Goal: Task Accomplishment & Management: Use online tool/utility

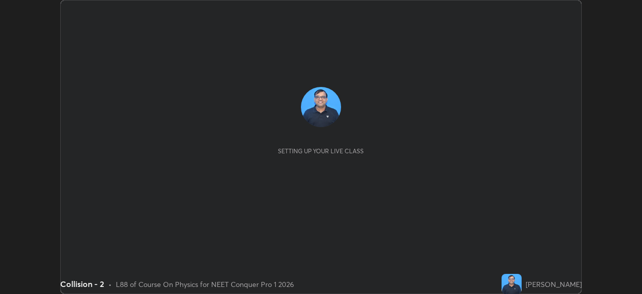
scroll to position [294, 642]
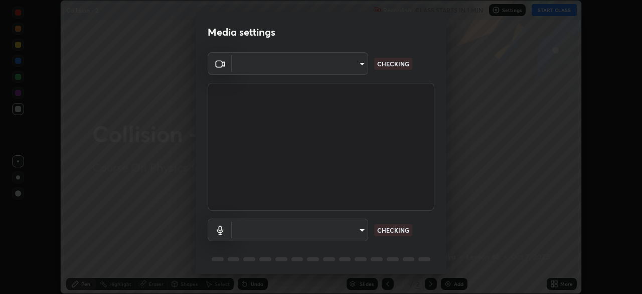
type input "e5f32b9a37d83756d2696e8423a1893a7de7eefef83412cf73fe4da3c4688103"
click at [359, 228] on body "Erase all Collision - 2 Recording CLASS STARTS IN 1 MIN Settings START CLASS Se…" at bounding box center [321, 147] width 642 height 294
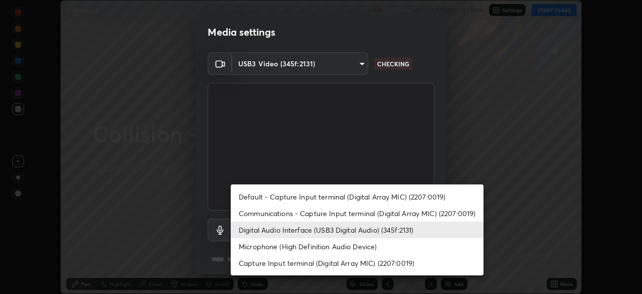
click at [355, 215] on li "Communications - Capture Input terminal (Digital Array MIC) (2207:0019)" at bounding box center [357, 213] width 253 height 17
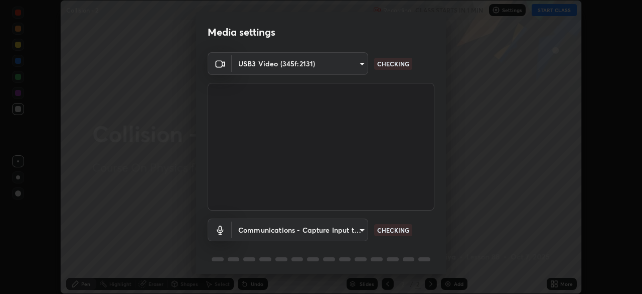
click at [360, 231] on body "Erase all Collision - 2 Recording CLASS STARTS IN 1 MIN Settings START CLASS Se…" at bounding box center [321, 147] width 642 height 294
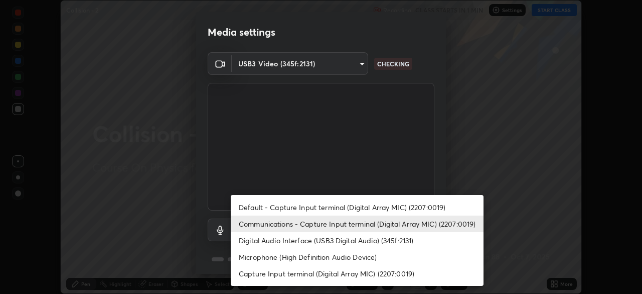
click at [362, 242] on li "Digital Audio Interface (USB3 Digital Audio) (345f:2131)" at bounding box center [357, 240] width 253 height 17
type input "f68c9ba91903ac9ba75504d23ca0c3c26111123a2a7878351e435c492be87537"
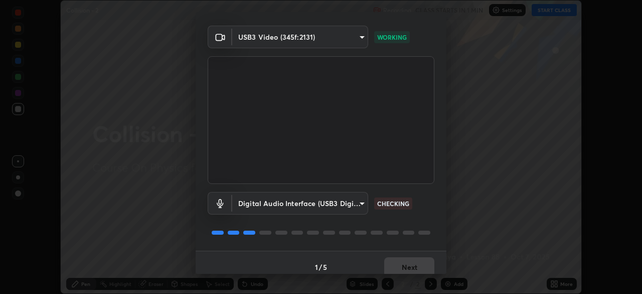
scroll to position [35, 0]
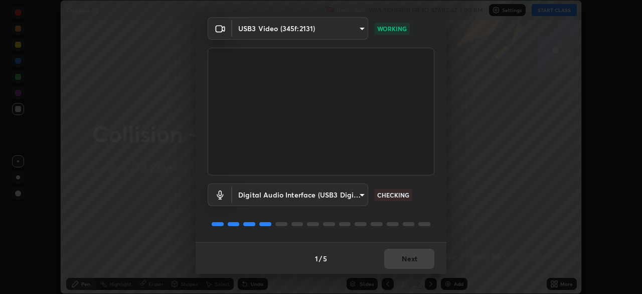
click at [408, 256] on div "1 / 5 Next" at bounding box center [321, 258] width 251 height 32
click at [411, 258] on button "Next" at bounding box center [409, 258] width 50 height 20
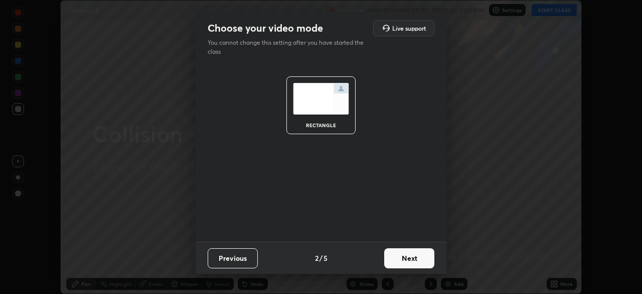
scroll to position [0, 0]
click at [410, 259] on button "Next" at bounding box center [409, 258] width 50 height 20
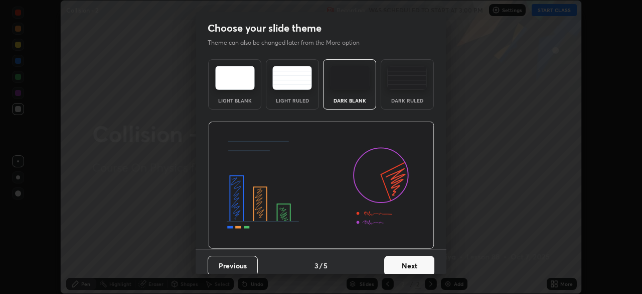
click at [412, 258] on button "Next" at bounding box center [409, 265] width 50 height 20
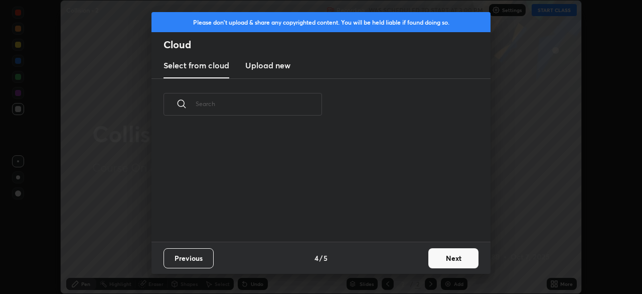
click at [439, 255] on button "Next" at bounding box center [454, 258] width 50 height 20
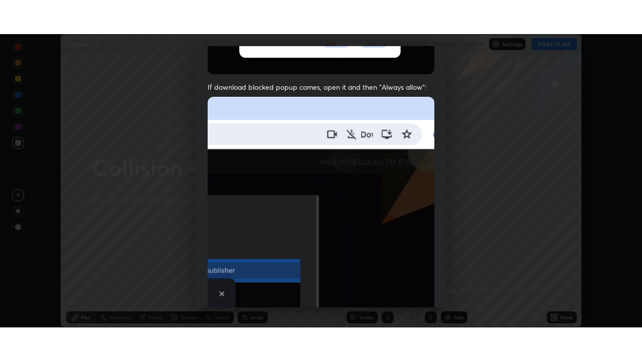
scroll to position [240, 0]
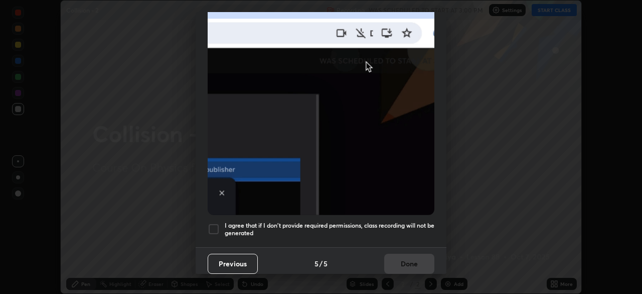
click at [404, 221] on h5 "I agree that if I don't provide required permissions, class recording will not …" at bounding box center [330, 229] width 210 height 16
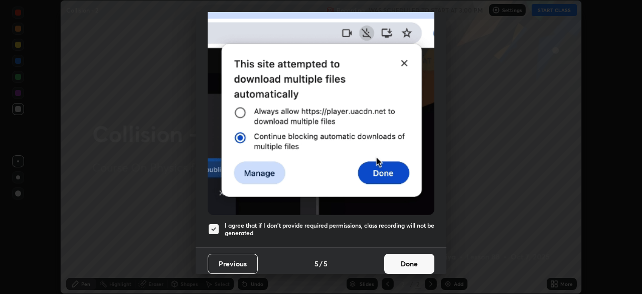
click at [407, 262] on button "Done" at bounding box center [409, 263] width 50 height 20
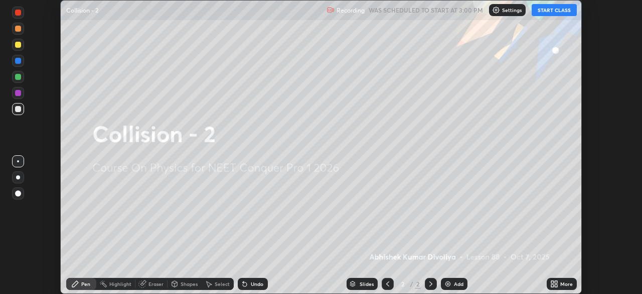
click at [553, 11] on button "START CLASS" at bounding box center [554, 10] width 45 height 12
click at [552, 282] on icon at bounding box center [552, 281] width 3 height 3
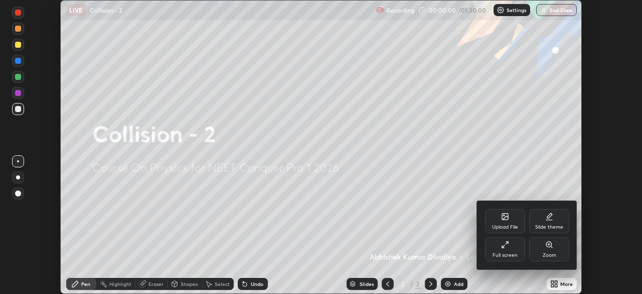
click at [510, 253] on div "Full screen" at bounding box center [505, 254] width 25 height 5
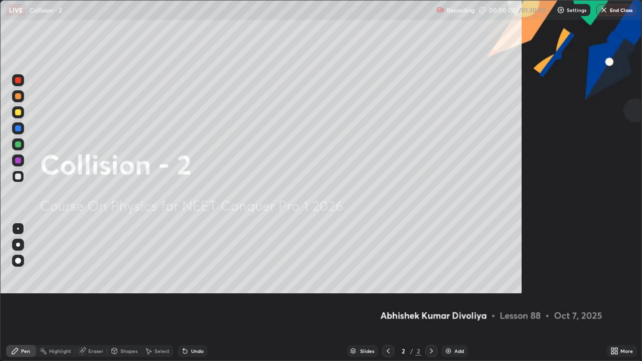
scroll to position [361, 642]
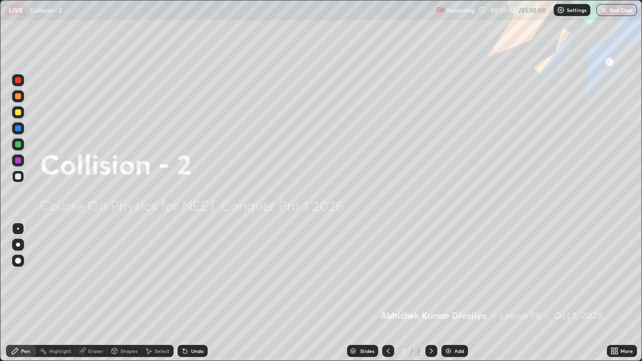
click at [448, 293] on img at bounding box center [449, 351] width 8 height 8
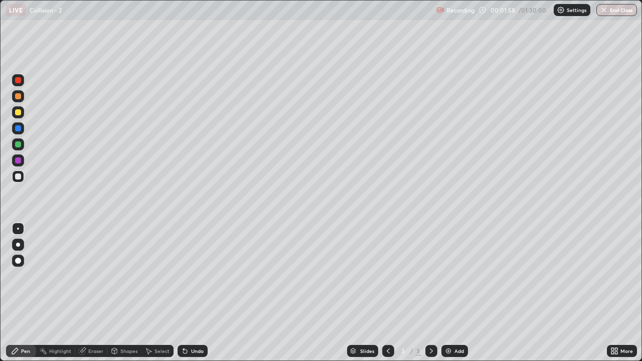
click at [19, 112] on div at bounding box center [18, 112] width 6 height 6
click at [18, 266] on div at bounding box center [18, 261] width 12 height 12
click at [390, 293] on div at bounding box center [388, 351] width 12 height 12
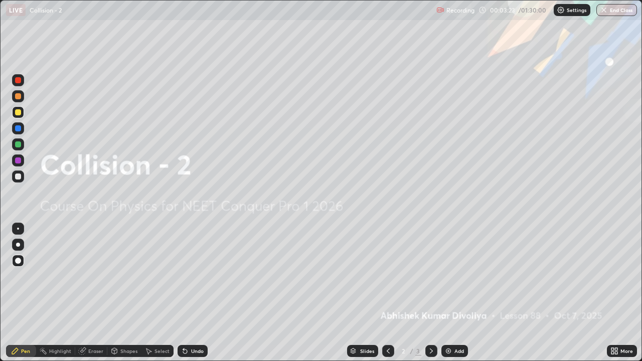
click at [430, 293] on icon at bounding box center [432, 351] width 8 height 8
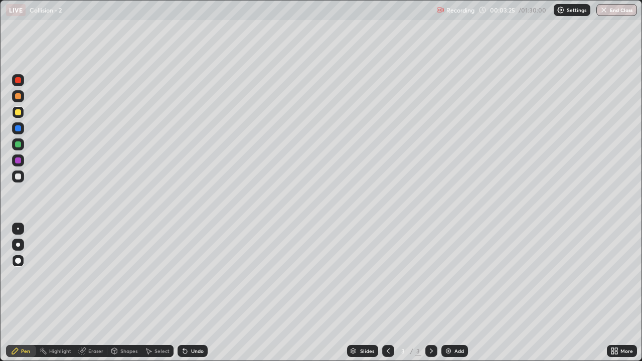
click at [197, 293] on div "Undo" at bounding box center [197, 351] width 13 height 5
click at [194, 293] on div "Undo" at bounding box center [197, 351] width 13 height 5
click at [195, 293] on div "Undo" at bounding box center [193, 351] width 30 height 12
click at [194, 293] on div "Undo" at bounding box center [193, 351] width 30 height 12
click at [195, 293] on div "Undo" at bounding box center [193, 351] width 30 height 12
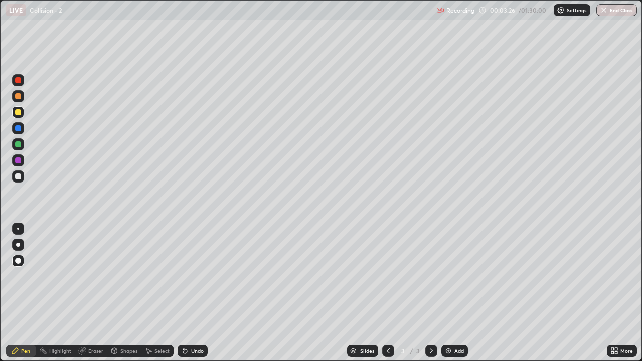
click at [195, 293] on div "Undo" at bounding box center [193, 351] width 30 height 12
click at [198, 293] on div "Undo" at bounding box center [197, 351] width 13 height 5
click at [197, 293] on div "Undo" at bounding box center [197, 351] width 13 height 5
click at [195, 293] on div "Undo" at bounding box center [193, 351] width 30 height 12
click at [194, 293] on div "Undo" at bounding box center [193, 351] width 30 height 12
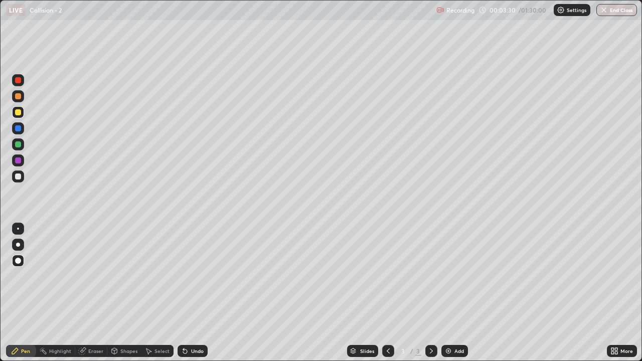
click at [193, 293] on div "Undo" at bounding box center [193, 351] width 30 height 12
click at [192, 293] on div "Undo" at bounding box center [193, 351] width 30 height 12
click at [192, 293] on div "Undo" at bounding box center [197, 351] width 13 height 5
click at [191, 293] on div "Undo" at bounding box center [197, 351] width 13 height 5
click at [189, 293] on div "Undo" at bounding box center [193, 351] width 30 height 12
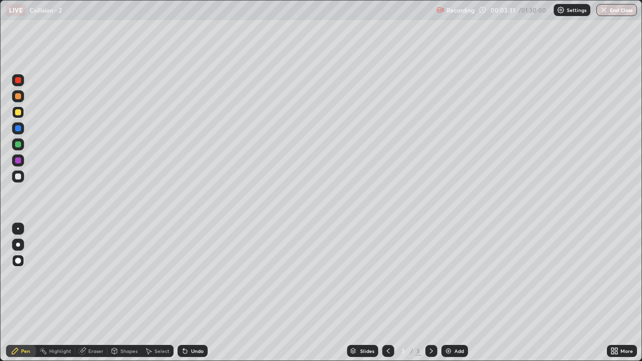
click at [189, 293] on div "Undo" at bounding box center [193, 351] width 30 height 12
click at [187, 293] on icon at bounding box center [185, 351] width 8 height 8
click at [188, 293] on div "Undo" at bounding box center [193, 351] width 30 height 12
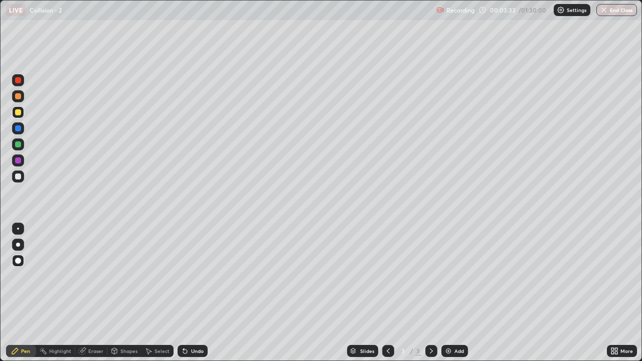
click at [187, 293] on div "Undo" at bounding box center [193, 351] width 30 height 12
click at [194, 293] on div "Undo" at bounding box center [197, 351] width 13 height 5
click at [197, 293] on div "Undo" at bounding box center [193, 351] width 30 height 12
click at [191, 293] on div "Undo" at bounding box center [197, 351] width 13 height 5
click at [190, 293] on div "Undo" at bounding box center [193, 351] width 30 height 12
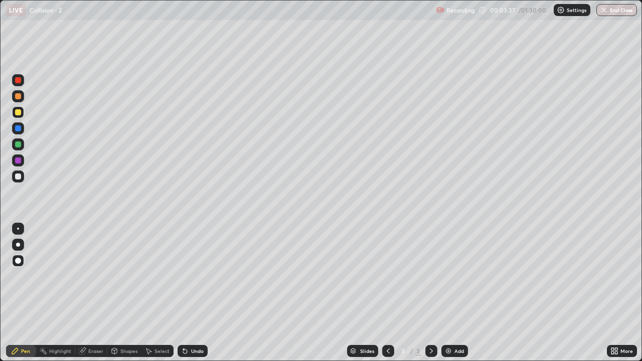
click at [192, 293] on div "Undo" at bounding box center [197, 351] width 13 height 5
click at [191, 293] on div "Undo" at bounding box center [197, 351] width 13 height 5
click at [196, 293] on div "Undo" at bounding box center [197, 351] width 13 height 5
click at [198, 293] on div "Undo" at bounding box center [197, 351] width 13 height 5
click at [201, 293] on div "Undo" at bounding box center [197, 351] width 13 height 5
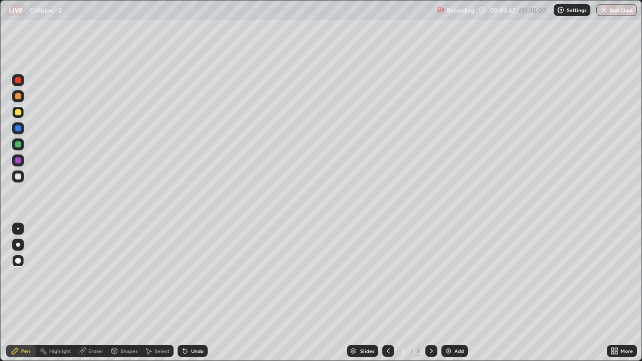
click at [190, 293] on div "Undo" at bounding box center [193, 351] width 30 height 12
click at [20, 178] on div at bounding box center [18, 177] width 6 height 6
click at [17, 146] on div at bounding box center [18, 144] width 6 height 6
click at [129, 293] on div "Shapes" at bounding box center [128, 351] width 17 height 5
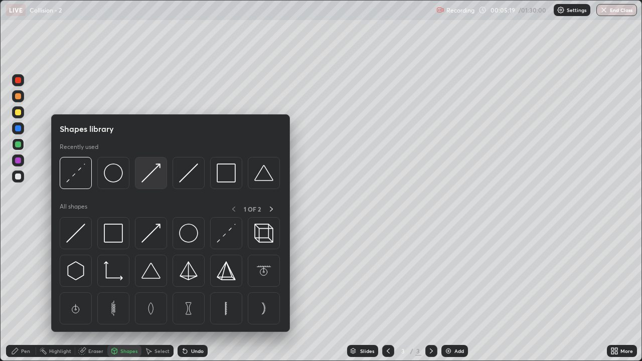
click at [145, 180] on img at bounding box center [150, 173] width 19 height 19
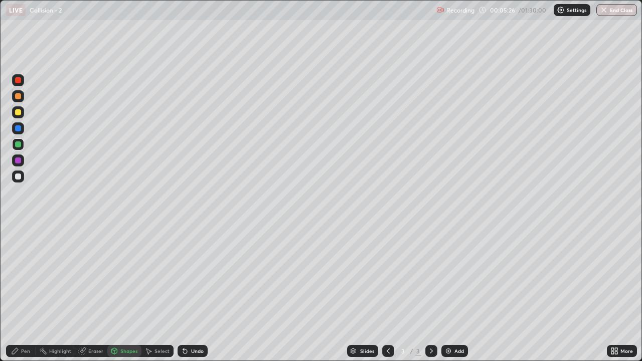
click at [24, 293] on div "Pen" at bounding box center [25, 351] width 9 height 5
click at [19, 177] on div at bounding box center [18, 177] width 6 height 6
click at [18, 162] on div at bounding box center [18, 161] width 6 height 6
click at [18, 177] on div at bounding box center [18, 177] width 6 height 6
click at [18, 94] on div at bounding box center [18, 96] width 6 height 6
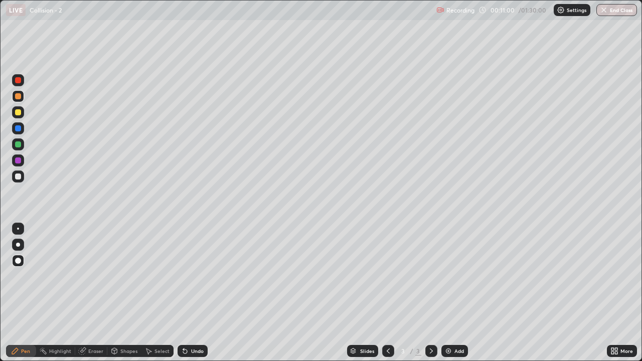
click at [192, 293] on div "Undo" at bounding box center [197, 351] width 13 height 5
click at [193, 293] on div "Undo" at bounding box center [197, 351] width 13 height 5
click at [191, 293] on div "Undo" at bounding box center [197, 351] width 13 height 5
click at [192, 293] on div "Undo" at bounding box center [197, 351] width 13 height 5
click at [193, 293] on div "Undo" at bounding box center [197, 351] width 13 height 5
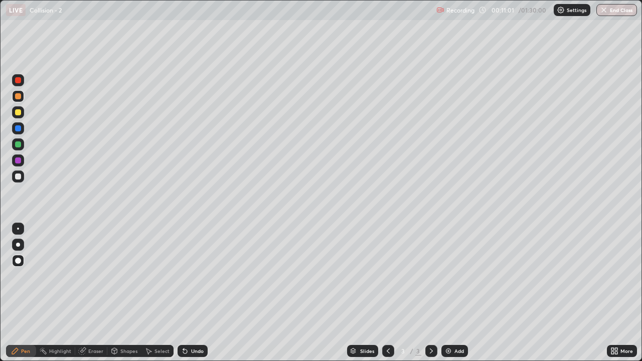
click at [194, 293] on div "Undo" at bounding box center [197, 351] width 13 height 5
click at [196, 293] on div "Undo" at bounding box center [197, 351] width 13 height 5
click at [197, 293] on div "Undo" at bounding box center [197, 351] width 13 height 5
click at [198, 293] on div "Undo" at bounding box center [197, 351] width 13 height 5
click at [199, 293] on div "Undo" at bounding box center [197, 351] width 13 height 5
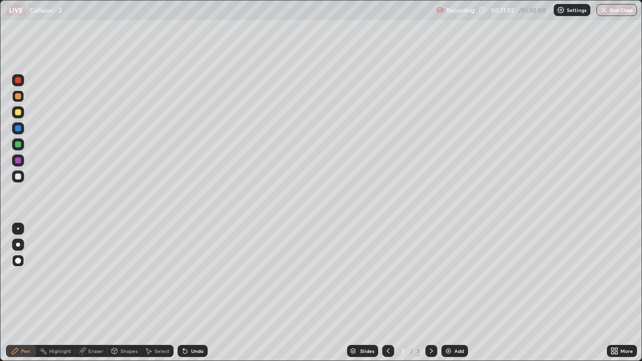
click at [199, 293] on div "Undo" at bounding box center [197, 351] width 13 height 5
click at [198, 293] on div "Undo" at bounding box center [197, 351] width 13 height 5
click at [453, 293] on div "Add" at bounding box center [455, 351] width 27 height 12
click at [19, 177] on div at bounding box center [18, 177] width 6 height 6
click at [16, 147] on div at bounding box center [18, 144] width 6 height 6
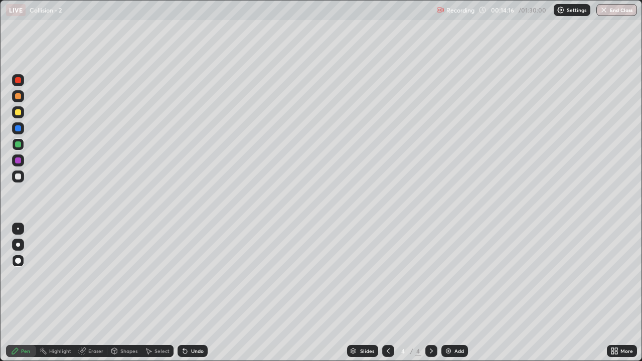
click at [130, 293] on div "Shapes" at bounding box center [128, 351] width 17 height 5
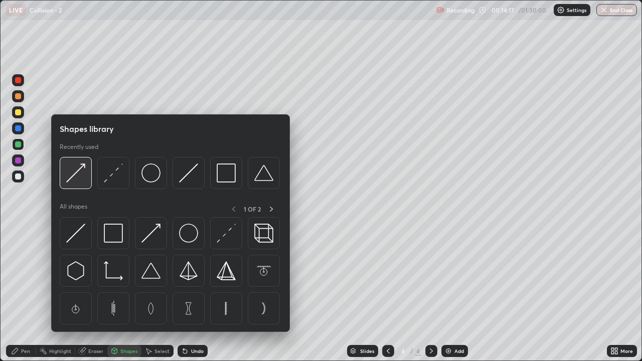
click at [81, 182] on img at bounding box center [75, 173] width 19 height 19
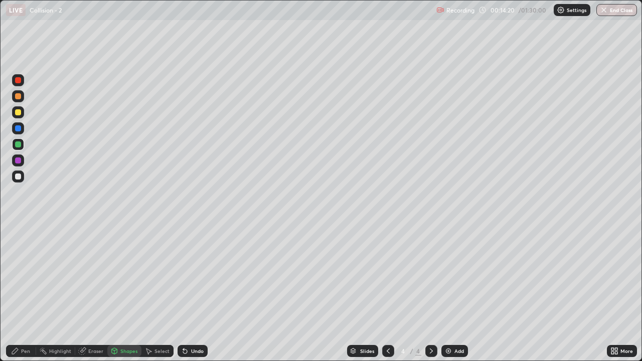
click at [26, 293] on div "Pen" at bounding box center [25, 351] width 9 height 5
click at [456, 20] on div "Recording" at bounding box center [456, 11] width 38 height 20
click at [193, 293] on div "Undo" at bounding box center [197, 351] width 13 height 5
click at [193, 293] on div "Undo" at bounding box center [193, 351] width 30 height 12
click at [196, 293] on div "Undo" at bounding box center [193, 351] width 30 height 12
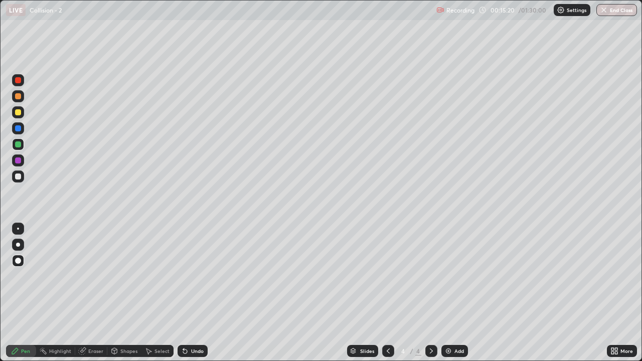
click at [196, 293] on div "Undo" at bounding box center [193, 351] width 30 height 12
click at [202, 293] on div "Undo" at bounding box center [197, 351] width 13 height 5
click at [203, 293] on div "Undo" at bounding box center [193, 351] width 30 height 12
click at [199, 293] on div "Undo" at bounding box center [193, 351] width 30 height 12
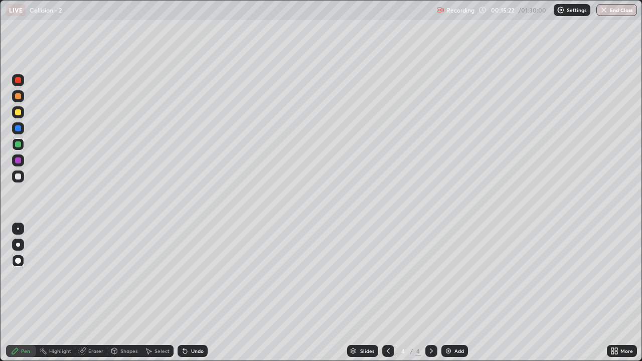
click at [198, 293] on div "Undo" at bounding box center [193, 351] width 30 height 12
click at [199, 293] on div "Undo" at bounding box center [193, 351] width 30 height 12
click at [198, 293] on div "Undo" at bounding box center [193, 351] width 30 height 12
click at [199, 293] on div "Undo" at bounding box center [197, 351] width 13 height 5
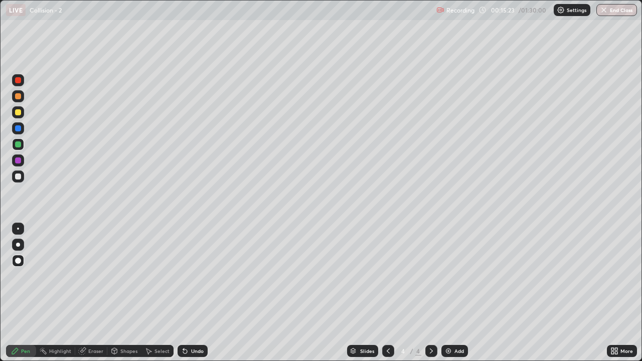
click at [199, 293] on div "Undo" at bounding box center [197, 351] width 13 height 5
click at [198, 293] on div "Undo" at bounding box center [193, 351] width 30 height 12
click at [200, 293] on div "Undo" at bounding box center [193, 351] width 30 height 12
click at [199, 293] on div "Undo" at bounding box center [193, 351] width 30 height 12
click at [94, 293] on div "Eraser" at bounding box center [95, 351] width 15 height 5
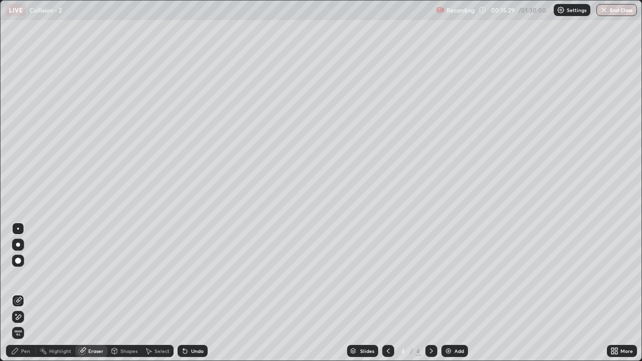
click at [25, 293] on div "Pen" at bounding box center [21, 351] width 30 height 12
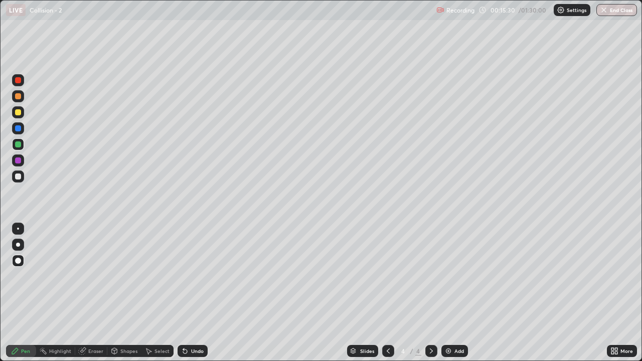
click at [19, 176] on div at bounding box center [18, 177] width 6 height 6
click at [189, 293] on div "Undo" at bounding box center [193, 351] width 30 height 12
click at [193, 293] on div "Undo" at bounding box center [197, 351] width 13 height 5
click at [196, 293] on div "Undo" at bounding box center [197, 351] width 13 height 5
click at [17, 112] on div at bounding box center [18, 112] width 6 height 6
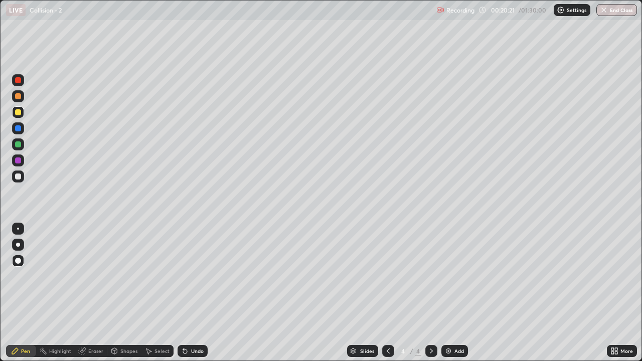
click at [448, 293] on img at bounding box center [449, 351] width 8 height 8
click at [17, 178] on div at bounding box center [18, 177] width 6 height 6
click at [18, 147] on div at bounding box center [18, 144] width 6 height 6
click at [121, 293] on div "Shapes" at bounding box center [128, 351] width 17 height 5
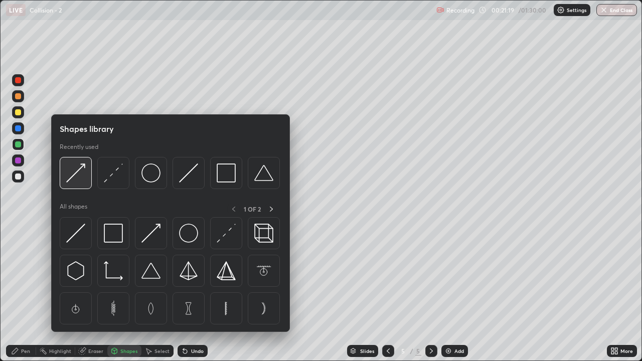
click at [76, 187] on div at bounding box center [76, 173] width 32 height 32
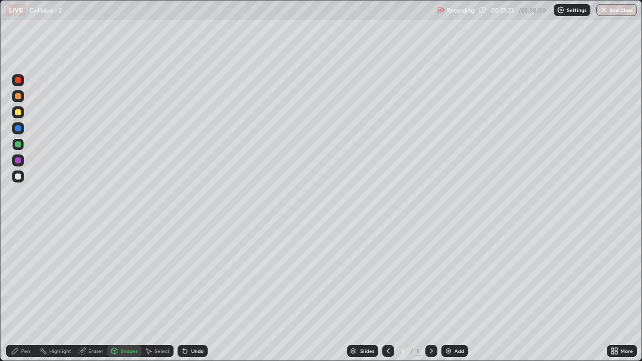
click at [27, 293] on div "Pen" at bounding box center [21, 351] width 30 height 12
click at [18, 98] on div at bounding box center [18, 96] width 6 height 6
click at [125, 293] on div "Shapes" at bounding box center [128, 351] width 17 height 5
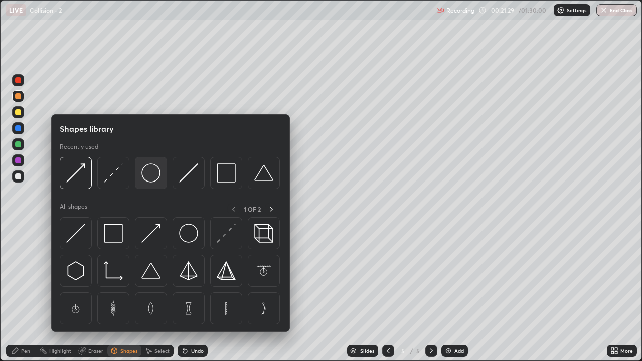
click at [153, 177] on img at bounding box center [150, 173] width 19 height 19
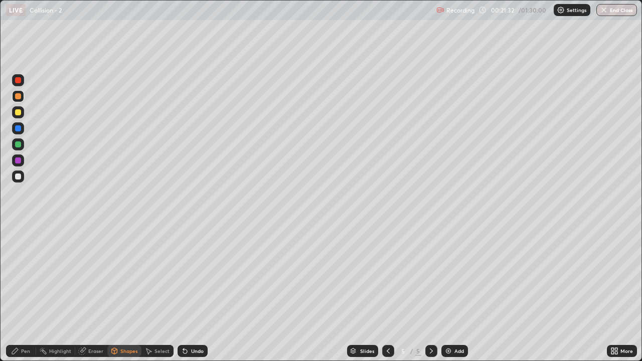
click at [136, 293] on div "Shapes" at bounding box center [128, 351] width 17 height 5
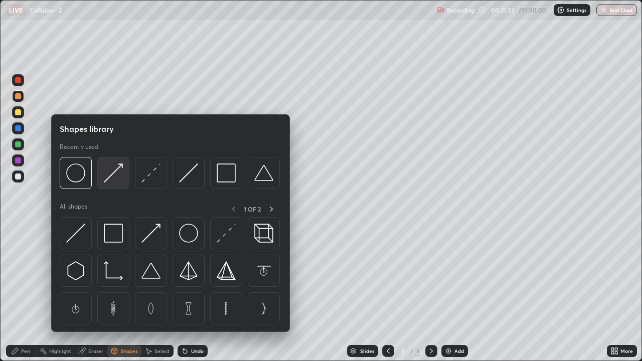
click at [114, 177] on img at bounding box center [113, 173] width 19 height 19
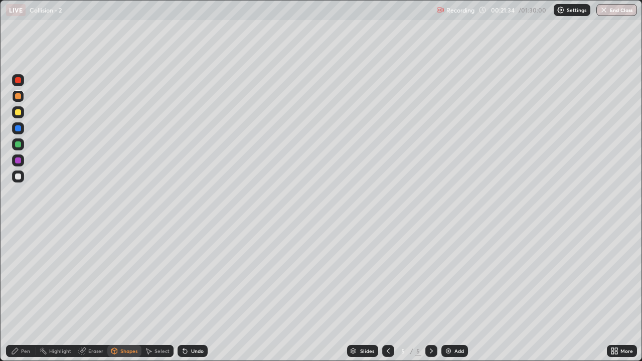
click at [23, 293] on div "Pen" at bounding box center [25, 351] width 9 height 5
click at [125, 293] on div "Shapes" at bounding box center [124, 351] width 34 height 12
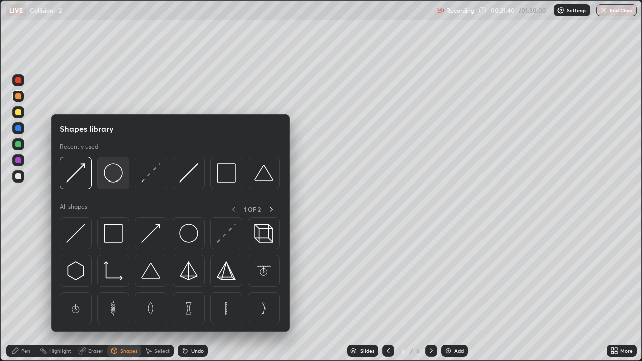
click at [117, 178] on img at bounding box center [113, 173] width 19 height 19
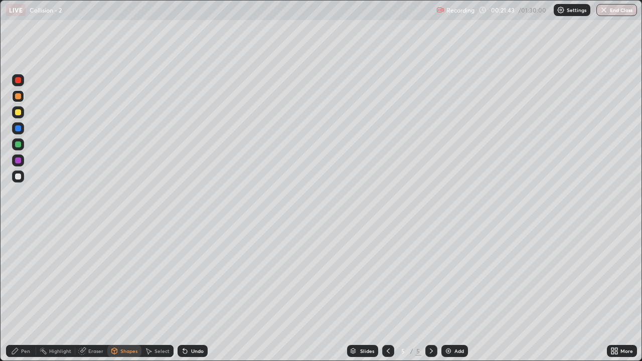
click at [126, 293] on div "Shapes" at bounding box center [128, 351] width 17 height 5
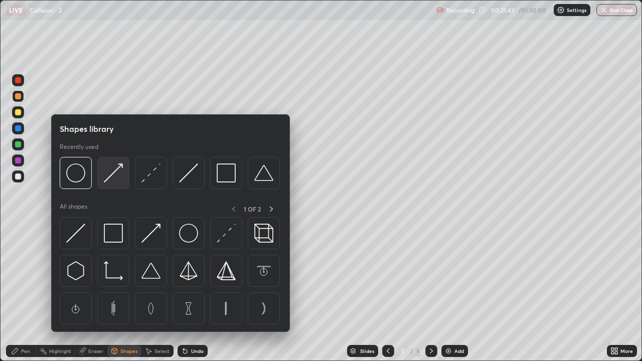
click at [114, 180] on img at bounding box center [113, 173] width 19 height 19
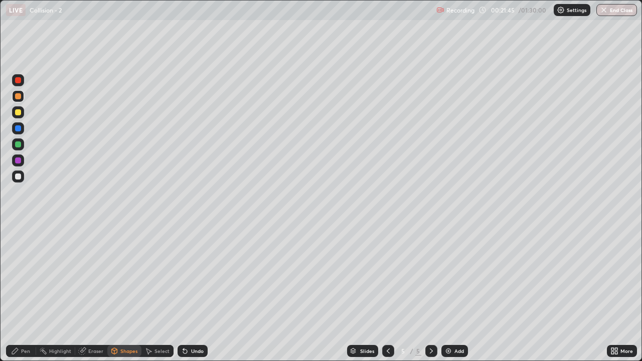
click at [30, 293] on div "Pen" at bounding box center [21, 351] width 30 height 12
click at [17, 177] on div at bounding box center [18, 177] width 6 height 6
click at [18, 112] on div at bounding box center [18, 112] width 6 height 6
click at [17, 143] on div at bounding box center [18, 144] width 6 height 6
click at [18, 178] on div at bounding box center [18, 177] width 6 height 6
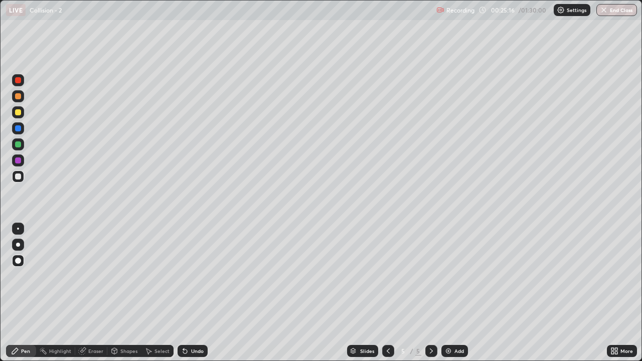
click at [91, 293] on div "Eraser" at bounding box center [95, 351] width 15 height 5
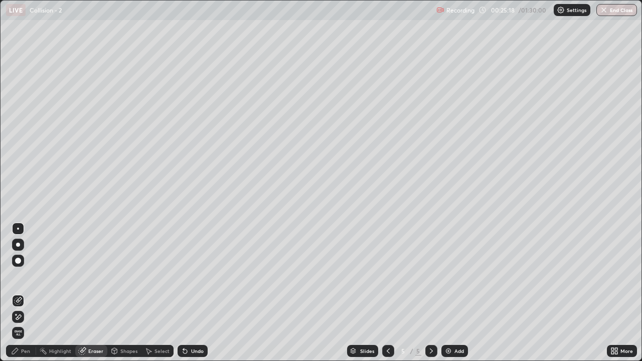
click at [18, 293] on icon at bounding box center [15, 351] width 8 height 8
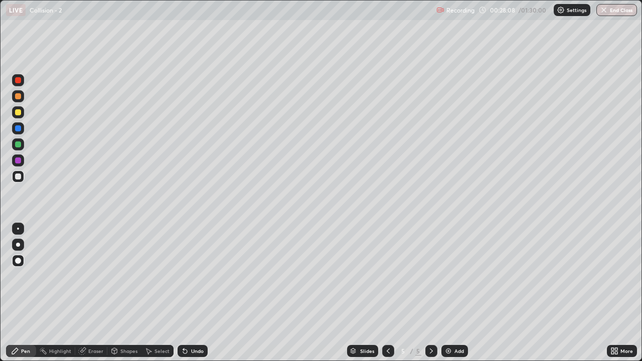
click at [447, 293] on img at bounding box center [449, 351] width 8 height 8
click at [127, 293] on div "Shapes" at bounding box center [124, 351] width 34 height 12
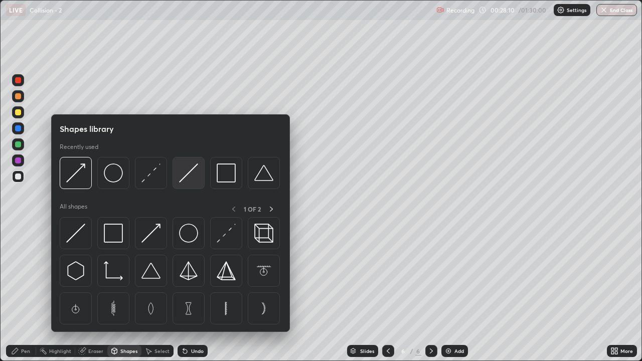
click at [186, 176] on img at bounding box center [188, 173] width 19 height 19
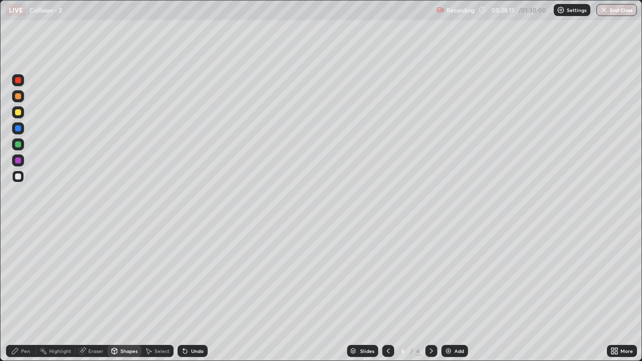
click at [20, 114] on div at bounding box center [18, 112] width 6 height 6
click at [124, 293] on div "Shapes" at bounding box center [128, 351] width 17 height 5
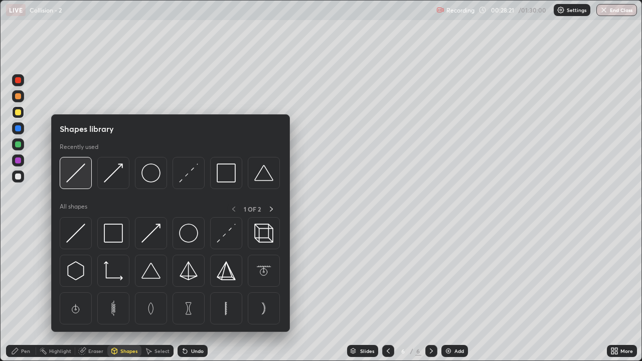
click at [78, 181] on img at bounding box center [75, 173] width 19 height 19
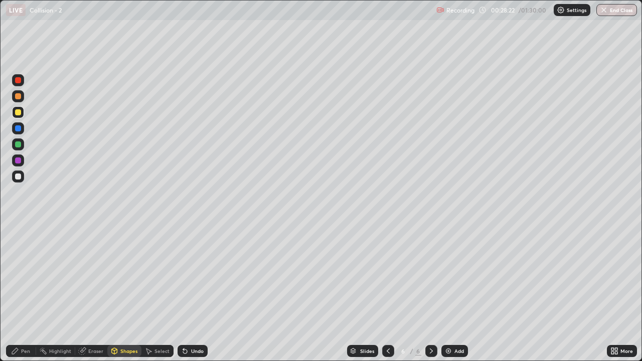
click at [124, 293] on div "Shapes" at bounding box center [124, 351] width 34 height 12
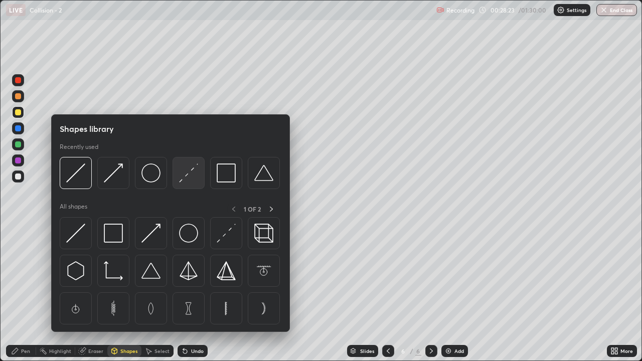
click at [189, 183] on div at bounding box center [189, 173] width 32 height 32
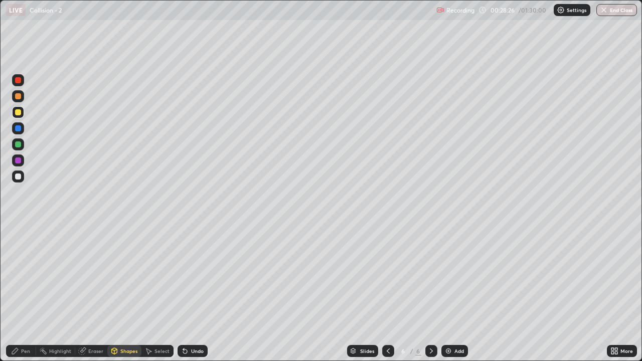
click at [126, 293] on div "Shapes" at bounding box center [128, 351] width 17 height 5
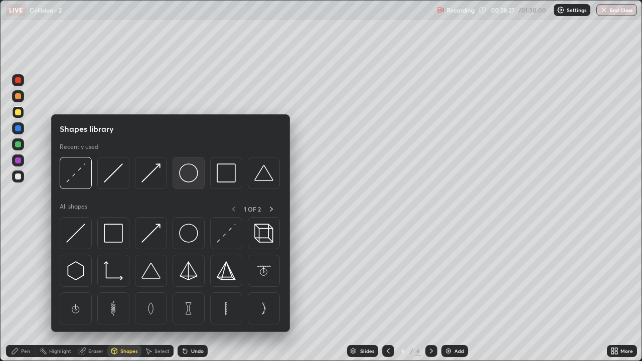
click at [200, 175] on div at bounding box center [189, 173] width 32 height 32
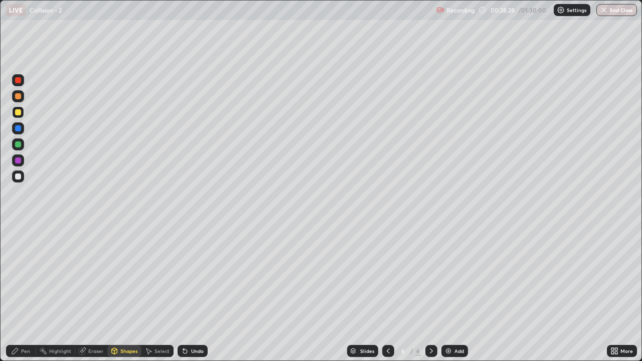
click at [18, 176] on div at bounding box center [18, 177] width 6 height 6
click at [134, 293] on div "Shapes" at bounding box center [128, 351] width 17 height 5
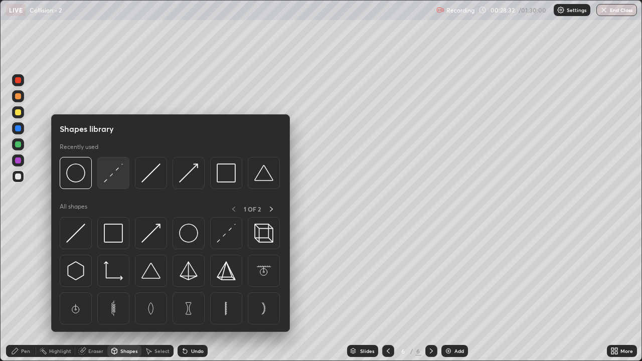
click at [117, 183] on div at bounding box center [113, 173] width 32 height 32
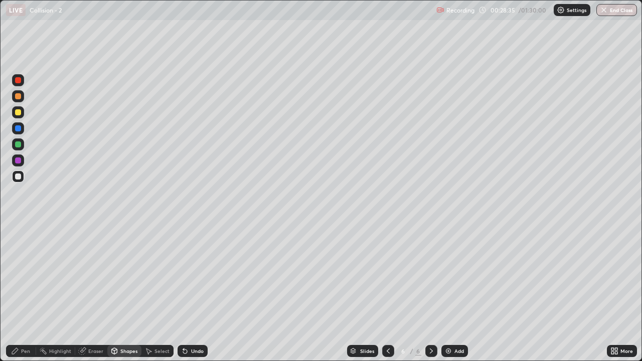
click at [25, 293] on div "Pen" at bounding box center [25, 351] width 9 height 5
click at [123, 293] on div "Shapes" at bounding box center [128, 351] width 17 height 5
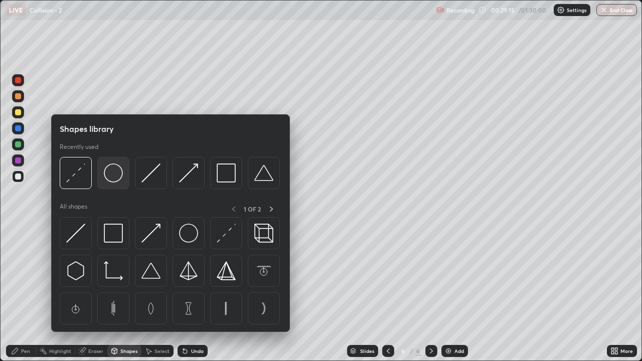
click at [115, 181] on img at bounding box center [113, 173] width 19 height 19
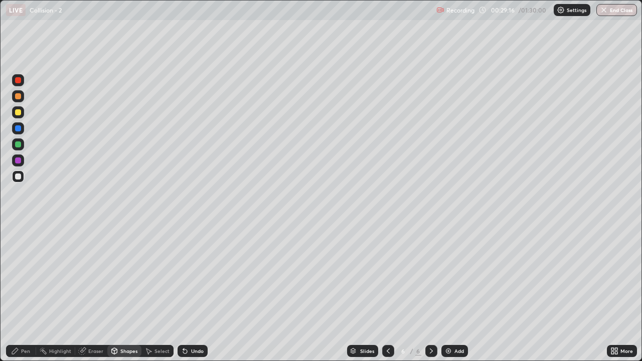
click at [123, 293] on div "Shapes" at bounding box center [124, 351] width 34 height 12
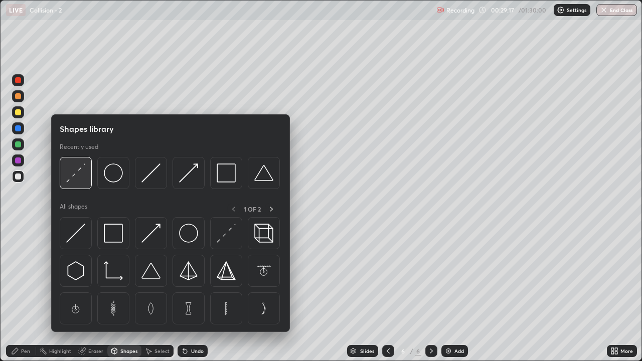
click at [80, 183] on img at bounding box center [75, 173] width 19 height 19
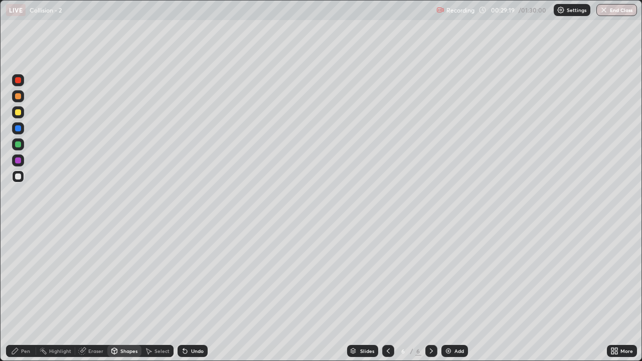
click at [18, 145] on div at bounding box center [18, 144] width 6 height 6
click at [126, 293] on div "Shapes" at bounding box center [128, 351] width 17 height 5
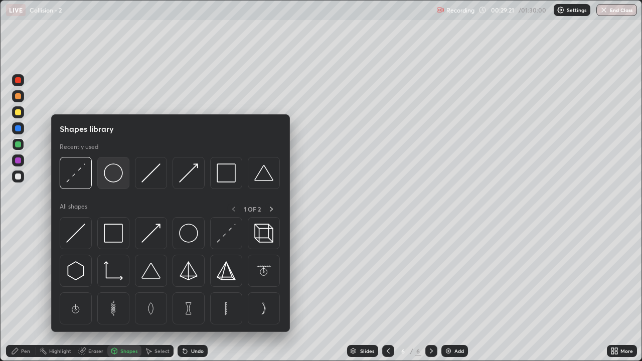
click at [109, 178] on img at bounding box center [113, 173] width 19 height 19
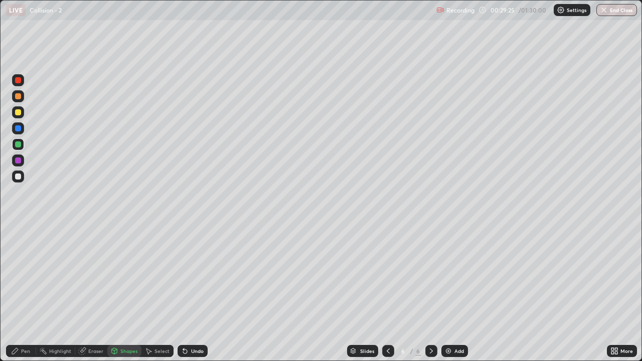
click at [25, 293] on div "Pen" at bounding box center [21, 351] width 30 height 12
click at [17, 114] on div at bounding box center [18, 112] width 6 height 6
click at [124, 293] on div "Shapes" at bounding box center [124, 351] width 34 height 12
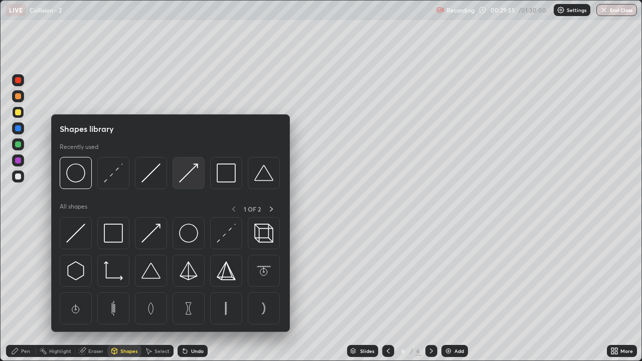
click at [191, 177] on img at bounding box center [188, 173] width 19 height 19
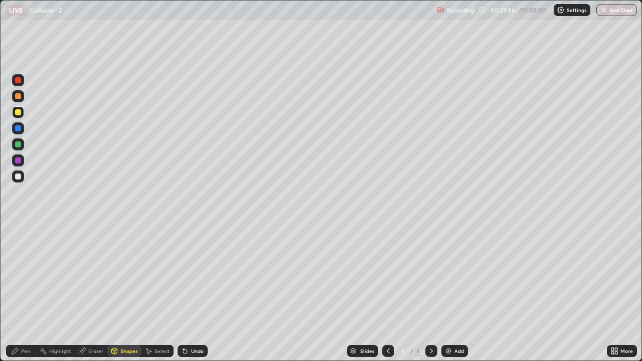
click at [19, 98] on div at bounding box center [18, 96] width 6 height 6
click at [20, 293] on div "Pen" at bounding box center [21, 351] width 30 height 12
click at [129, 293] on div "Shapes" at bounding box center [128, 351] width 17 height 5
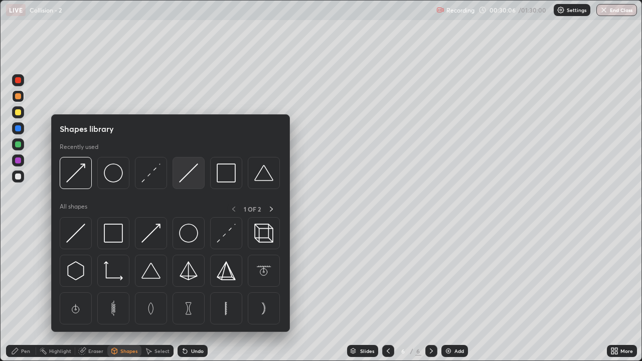
click at [190, 180] on img at bounding box center [188, 173] width 19 height 19
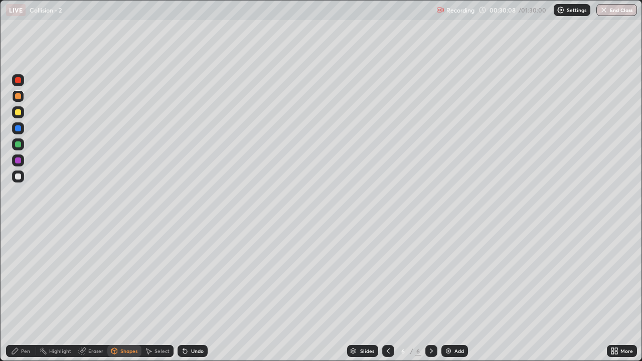
click at [127, 293] on div "Shapes" at bounding box center [128, 351] width 17 height 5
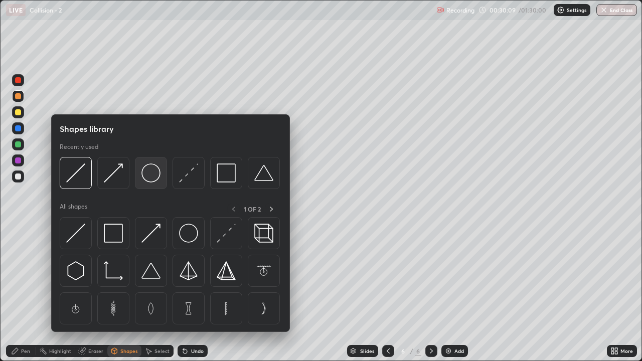
click at [149, 180] on img at bounding box center [150, 173] width 19 height 19
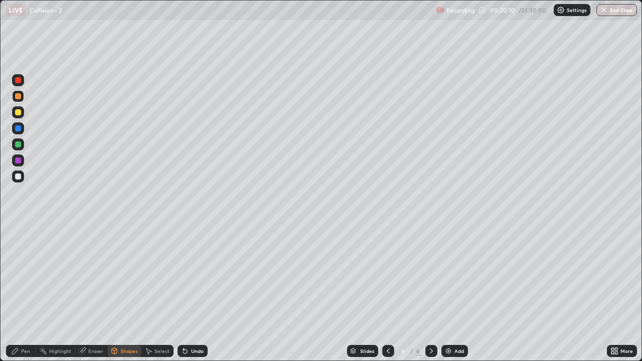
click at [18, 177] on div at bounding box center [18, 177] width 6 height 6
click at [126, 293] on div "Shapes" at bounding box center [128, 351] width 17 height 5
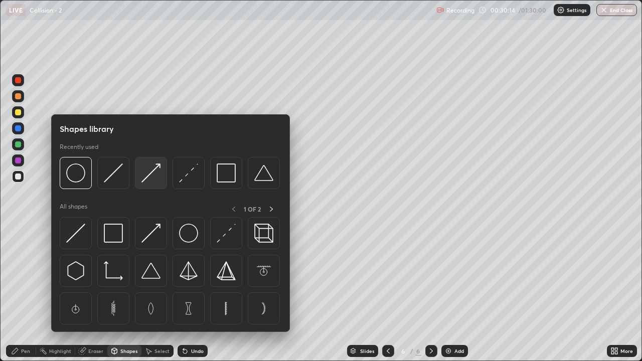
click at [151, 180] on img at bounding box center [150, 173] width 19 height 19
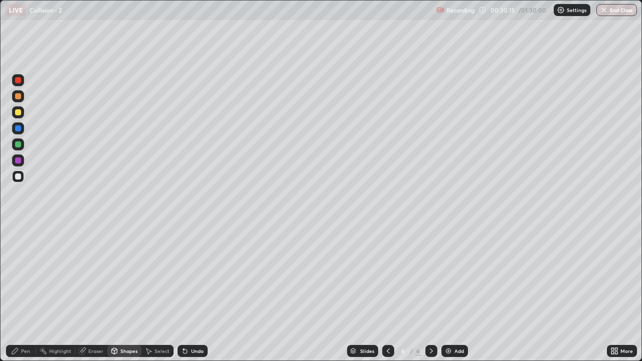
click at [18, 164] on div at bounding box center [18, 161] width 12 height 12
click at [131, 293] on div "Shapes" at bounding box center [128, 351] width 17 height 5
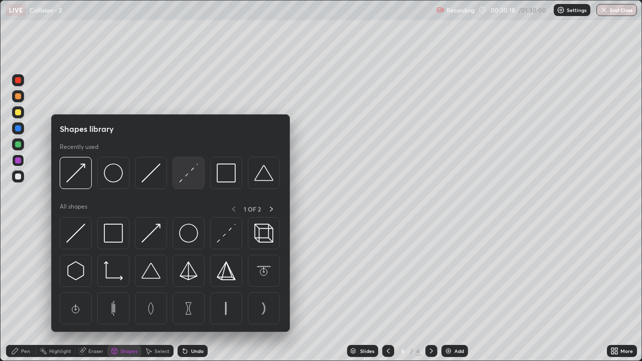
click at [186, 179] on img at bounding box center [188, 173] width 19 height 19
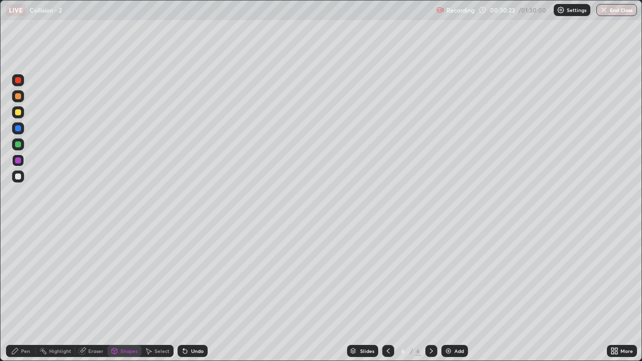
click at [120, 293] on div "Shapes" at bounding box center [128, 351] width 17 height 5
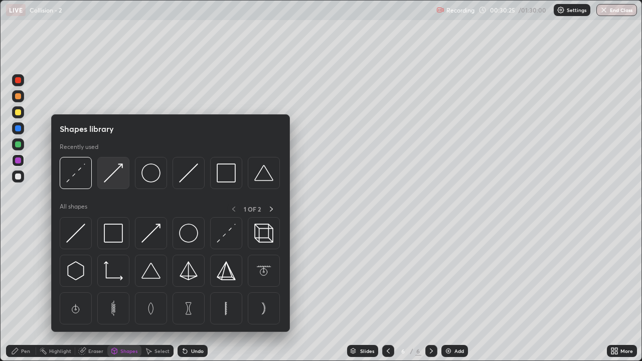
click at [118, 176] on img at bounding box center [113, 173] width 19 height 19
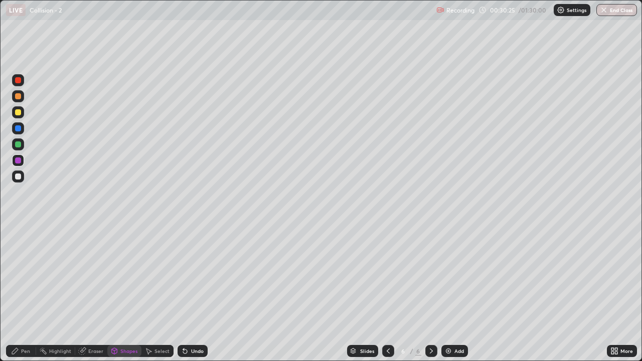
click at [18, 179] on div at bounding box center [18, 177] width 6 height 6
click at [17, 144] on div at bounding box center [18, 144] width 6 height 6
click at [199, 293] on div "Undo" at bounding box center [197, 351] width 13 height 5
click at [24, 293] on div "Pen" at bounding box center [25, 351] width 9 height 5
click at [19, 130] on div at bounding box center [18, 128] width 6 height 6
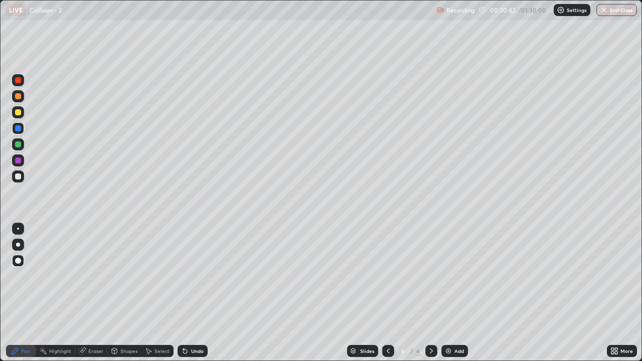
click at [131, 293] on div "Shapes" at bounding box center [124, 351] width 34 height 12
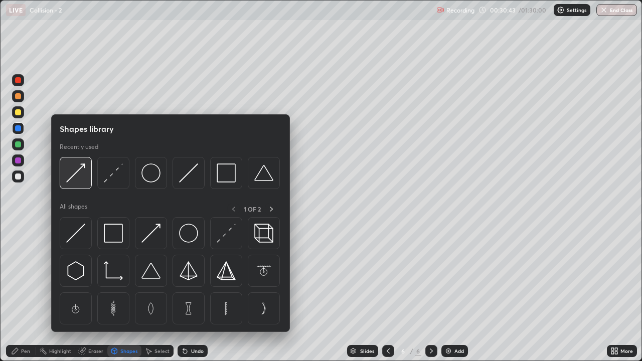
click at [77, 180] on img at bounding box center [75, 173] width 19 height 19
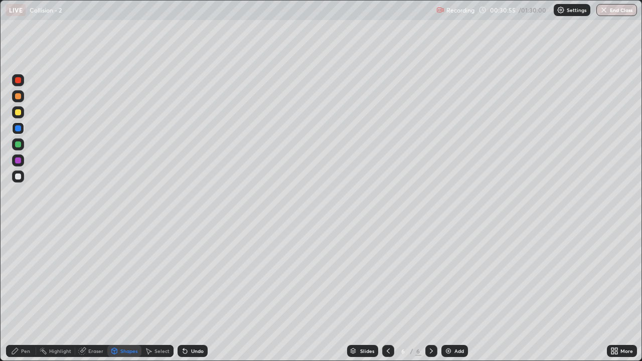
click at [28, 293] on div "Pen" at bounding box center [25, 351] width 9 height 5
click at [127, 293] on div "Shapes" at bounding box center [128, 351] width 17 height 5
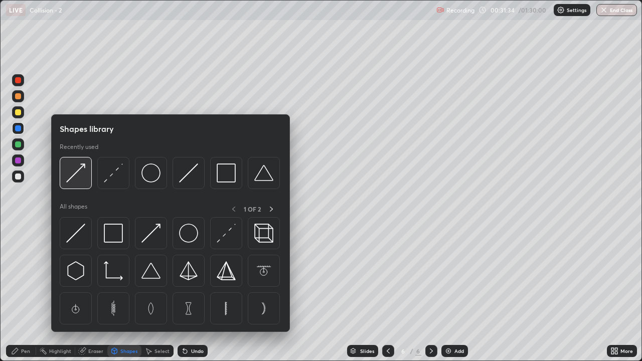
click at [83, 180] on img at bounding box center [75, 173] width 19 height 19
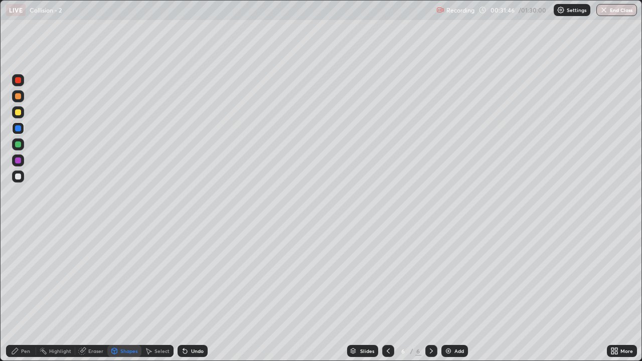
click at [23, 293] on div "Pen" at bounding box center [21, 351] width 30 height 12
click at [19, 96] on div at bounding box center [18, 96] width 6 height 6
click at [125, 293] on div "Shapes" at bounding box center [128, 351] width 17 height 5
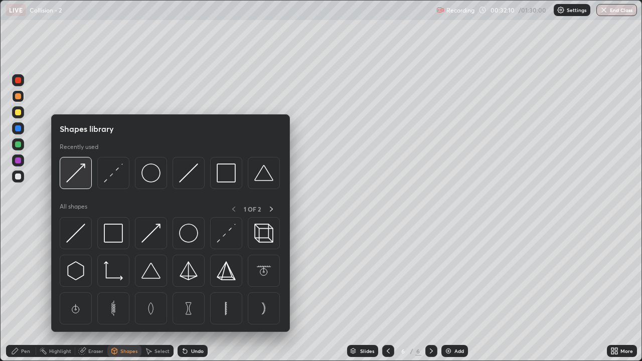
click at [85, 185] on div at bounding box center [76, 173] width 32 height 32
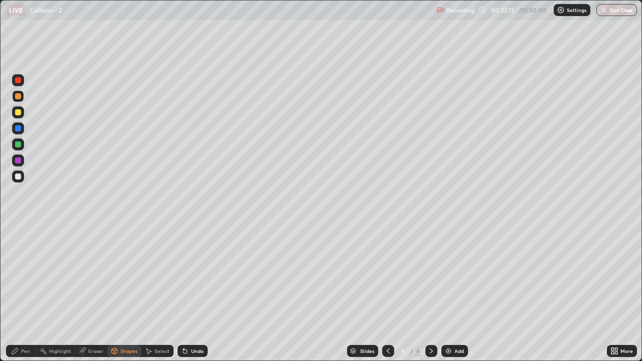
click at [23, 293] on div "Pen" at bounding box center [21, 351] width 30 height 12
click at [124, 293] on div "Shapes" at bounding box center [124, 351] width 34 height 12
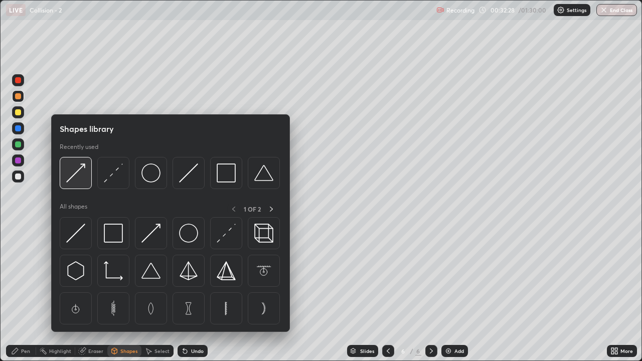
click at [82, 184] on div at bounding box center [76, 173] width 32 height 32
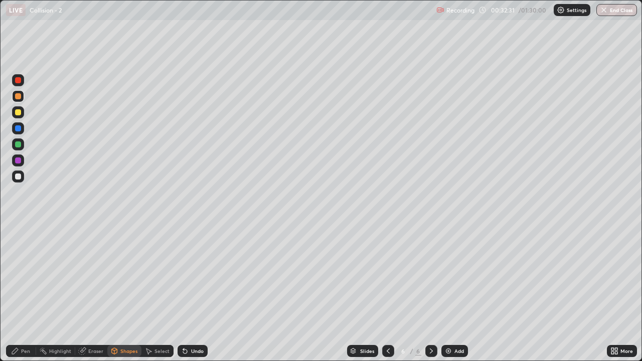
click at [22, 293] on div "Pen" at bounding box center [25, 351] width 9 height 5
click at [452, 293] on div "Add" at bounding box center [455, 351] width 27 height 12
click at [123, 293] on div "Shapes" at bounding box center [128, 351] width 17 height 5
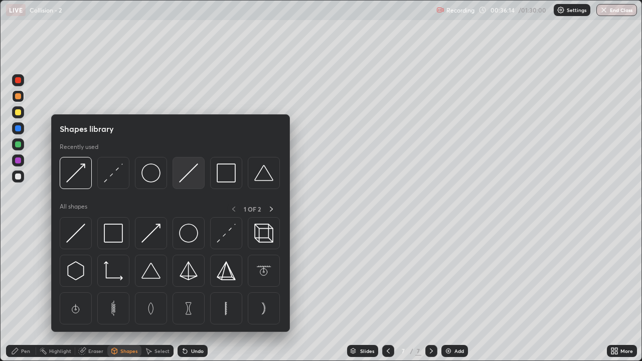
click at [192, 174] on img at bounding box center [188, 173] width 19 height 19
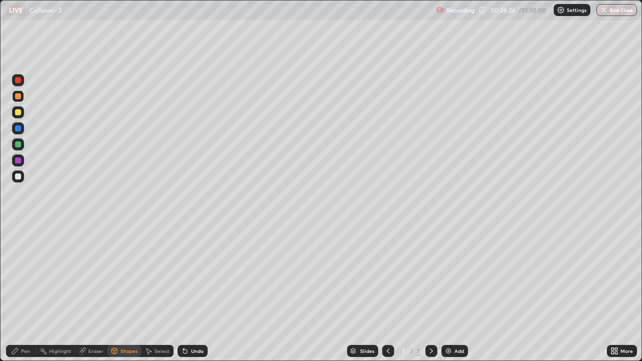
click at [28, 293] on div "Pen" at bounding box center [25, 351] width 9 height 5
click at [18, 178] on div at bounding box center [18, 177] width 6 height 6
click at [124, 293] on div "Shapes" at bounding box center [128, 351] width 17 height 5
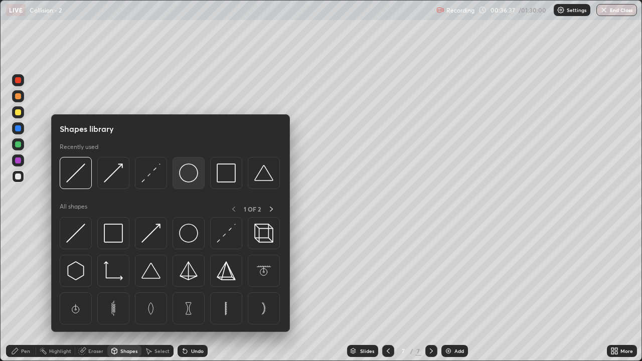
click at [191, 176] on img at bounding box center [188, 173] width 19 height 19
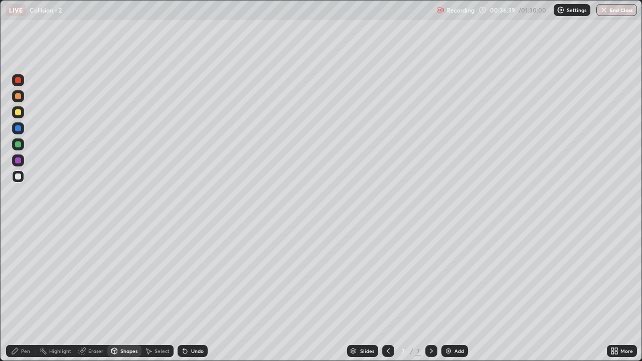
click at [130, 293] on div "Shapes" at bounding box center [124, 351] width 34 height 12
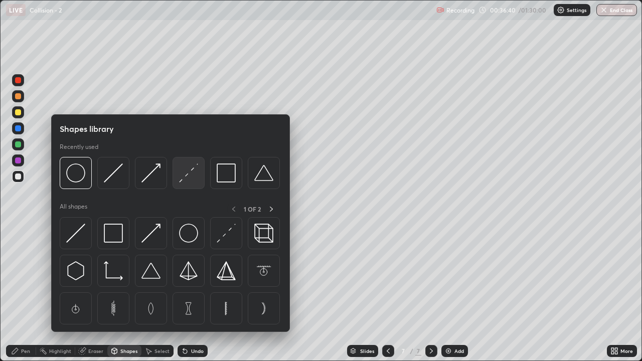
click at [193, 176] on img at bounding box center [188, 173] width 19 height 19
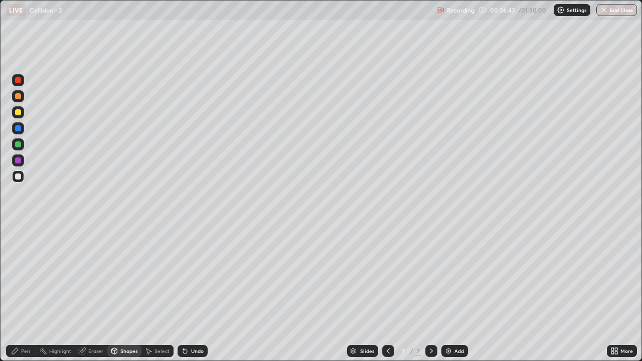
click at [120, 293] on div "Shapes" at bounding box center [128, 351] width 17 height 5
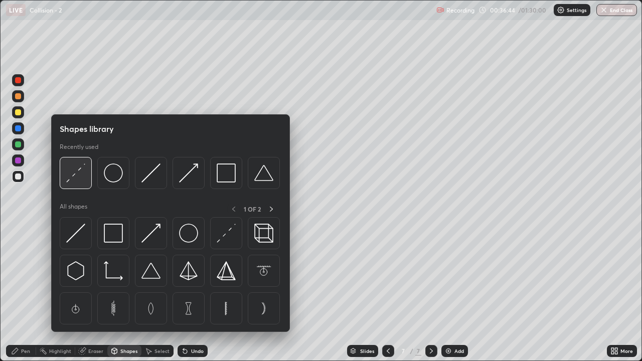
click at [75, 179] on img at bounding box center [75, 173] width 19 height 19
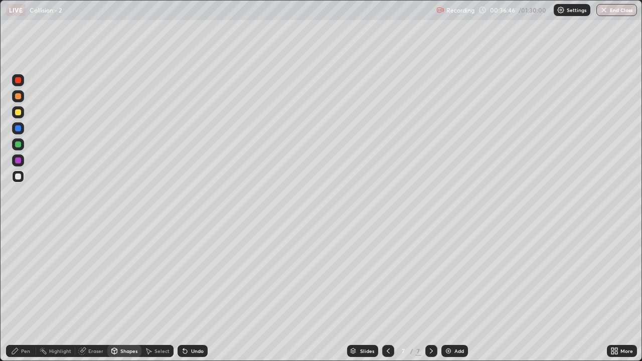
click at [27, 293] on div "Pen" at bounding box center [25, 351] width 9 height 5
click at [17, 99] on div at bounding box center [18, 96] width 6 height 6
click at [18, 177] on div at bounding box center [18, 177] width 6 height 6
click at [126, 293] on div "Shapes" at bounding box center [128, 351] width 17 height 5
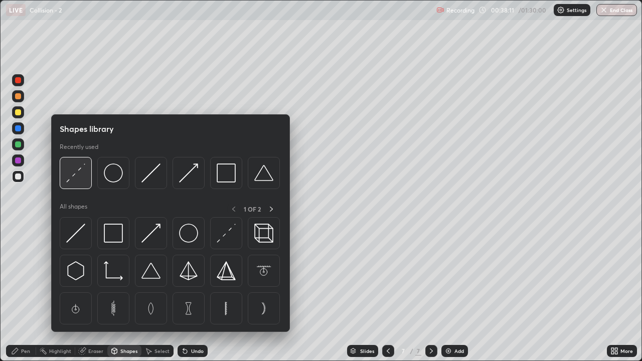
click at [82, 180] on img at bounding box center [75, 173] width 19 height 19
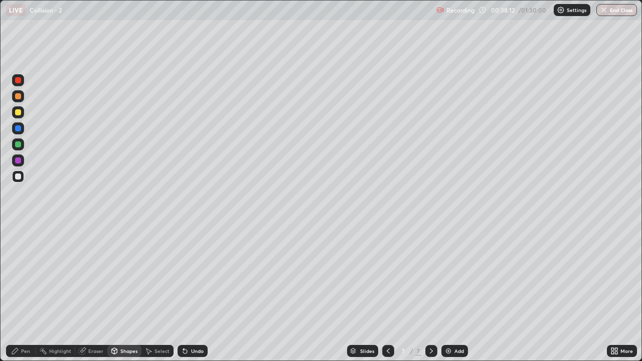
click at [17, 149] on div at bounding box center [18, 144] width 12 height 12
click at [124, 293] on div "Shapes" at bounding box center [128, 351] width 17 height 5
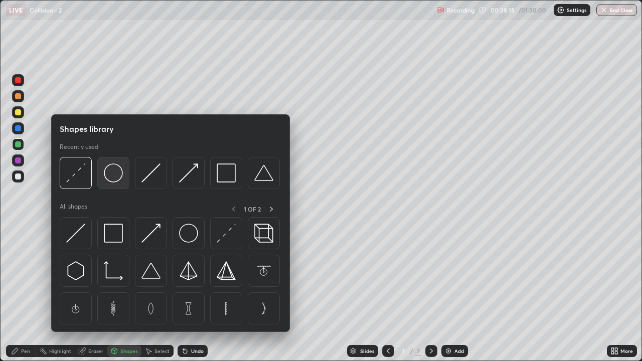
click at [110, 176] on img at bounding box center [113, 173] width 19 height 19
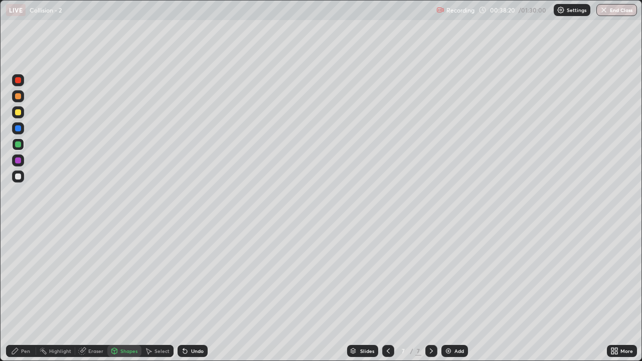
click at [123, 293] on div "Shapes" at bounding box center [124, 351] width 34 height 12
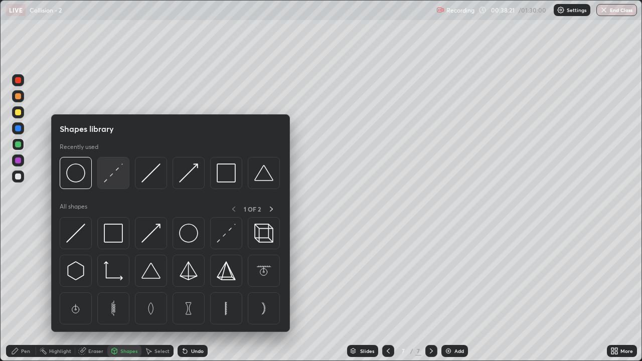
click at [108, 179] on img at bounding box center [113, 173] width 19 height 19
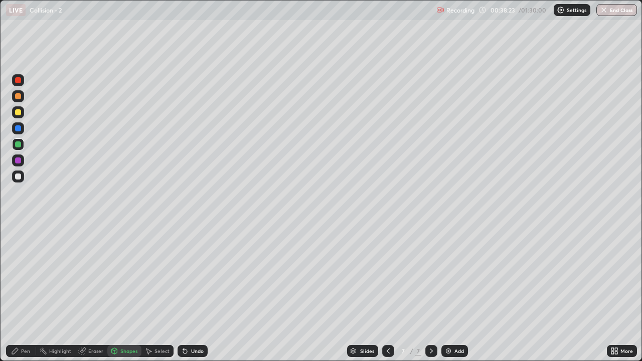
click at [24, 293] on div "Pen" at bounding box center [25, 351] width 9 height 5
click at [18, 178] on div at bounding box center [18, 177] width 6 height 6
click at [127, 293] on div "Shapes" at bounding box center [128, 351] width 17 height 5
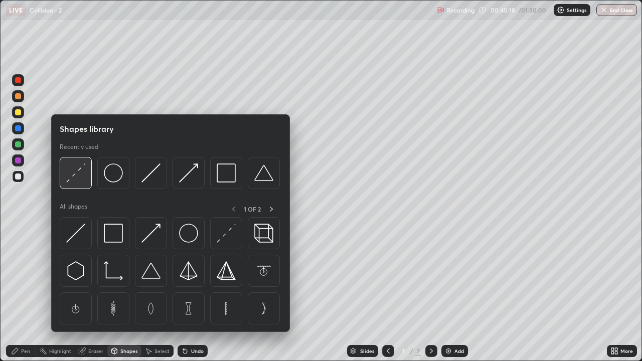
click at [86, 179] on div at bounding box center [76, 173] width 32 height 32
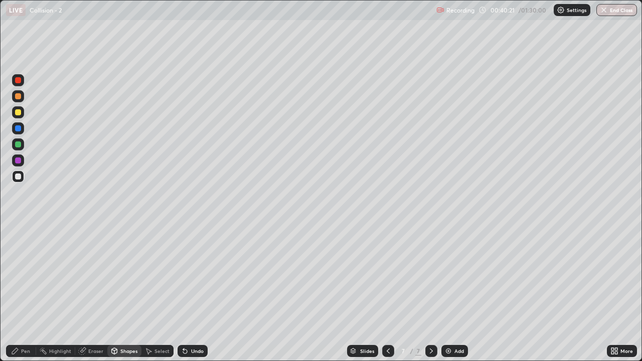
click at [124, 293] on div "Shapes" at bounding box center [128, 351] width 17 height 5
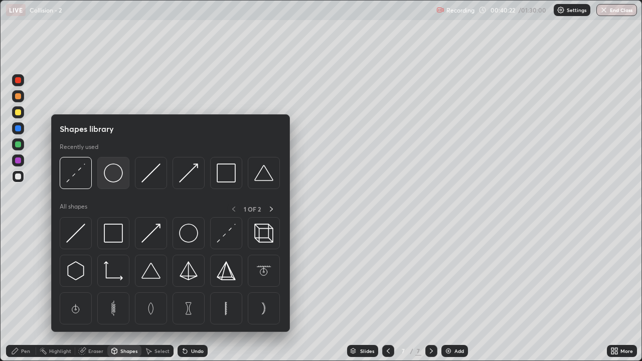
click at [109, 183] on div at bounding box center [113, 173] width 32 height 32
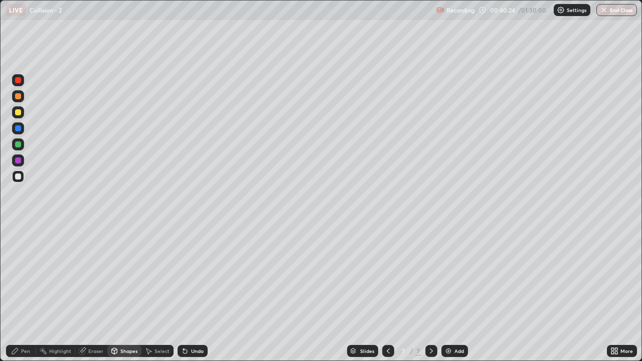
click at [21, 293] on div "Pen" at bounding box center [25, 351] width 9 height 5
click at [127, 293] on div "Shapes" at bounding box center [128, 351] width 17 height 5
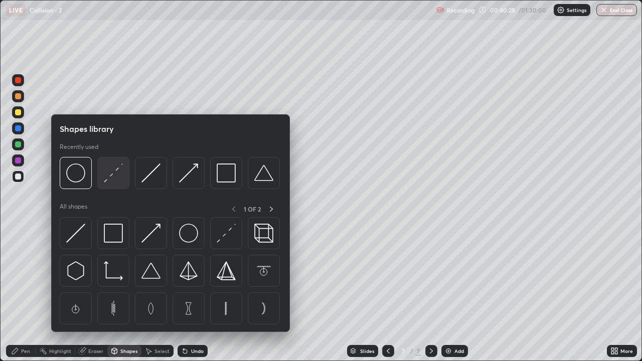
click at [115, 181] on img at bounding box center [113, 173] width 19 height 19
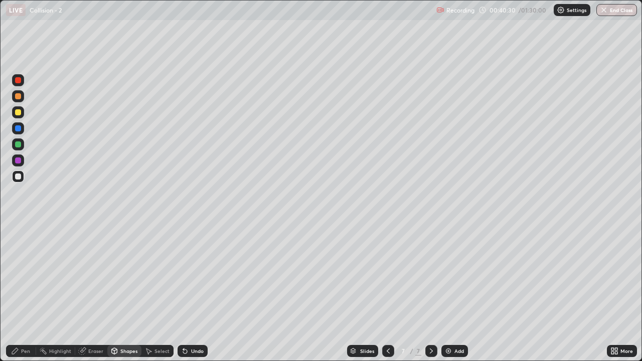
click at [27, 293] on div "Pen" at bounding box center [25, 351] width 9 height 5
click at [18, 95] on div at bounding box center [18, 96] width 6 height 6
click at [451, 293] on img at bounding box center [449, 351] width 8 height 8
click at [18, 112] on div at bounding box center [18, 112] width 6 height 6
click at [386, 293] on icon at bounding box center [388, 351] width 8 height 8
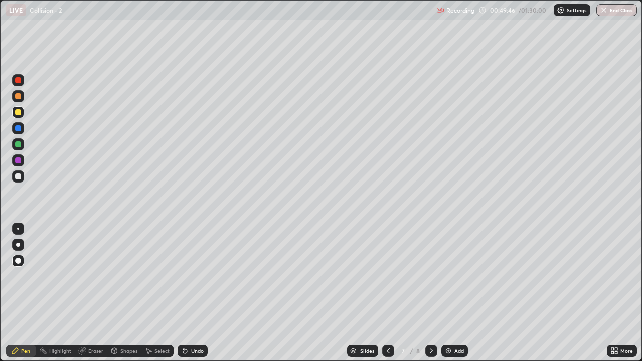
click at [431, 293] on icon at bounding box center [432, 351] width 8 height 8
click at [20, 129] on div at bounding box center [18, 128] width 6 height 6
click at [18, 178] on div at bounding box center [18, 177] width 6 height 6
click at [20, 114] on div at bounding box center [18, 112] width 6 height 6
click at [447, 293] on img at bounding box center [449, 351] width 8 height 8
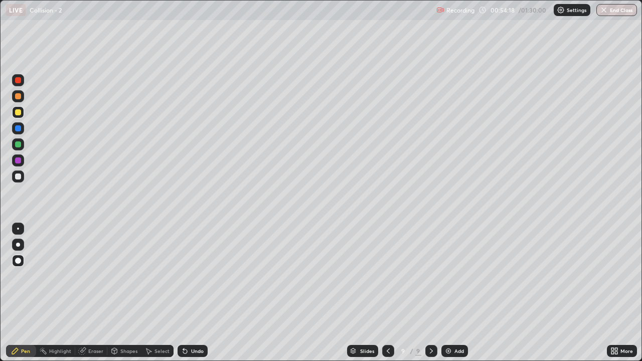
click at [124, 293] on div "Shapes" at bounding box center [128, 351] width 17 height 5
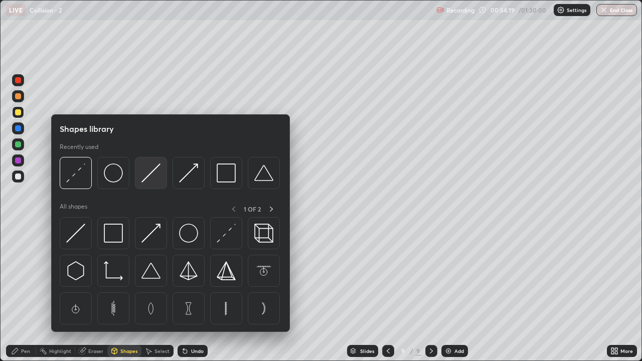
click at [152, 179] on img at bounding box center [150, 173] width 19 height 19
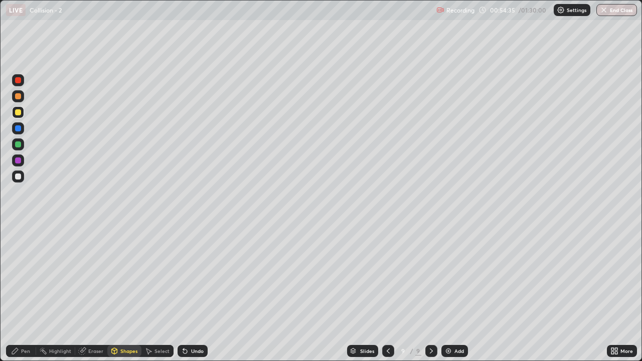
click at [18, 177] on div at bounding box center [18, 177] width 6 height 6
click at [22, 179] on div at bounding box center [18, 177] width 12 height 12
click at [21, 293] on div "Pen" at bounding box center [21, 351] width 30 height 12
click at [384, 293] on icon at bounding box center [388, 351] width 8 height 8
click at [387, 293] on icon at bounding box center [388, 351] width 8 height 8
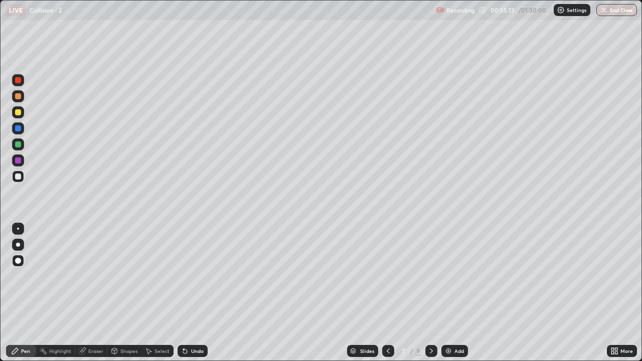
click at [425, 293] on div at bounding box center [431, 351] width 12 height 12
click at [431, 293] on icon at bounding box center [432, 351] width 8 height 8
click at [127, 293] on div "Shapes" at bounding box center [128, 351] width 17 height 5
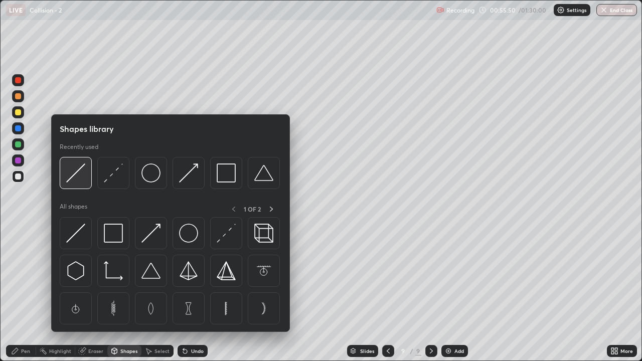
click at [84, 179] on img at bounding box center [75, 173] width 19 height 19
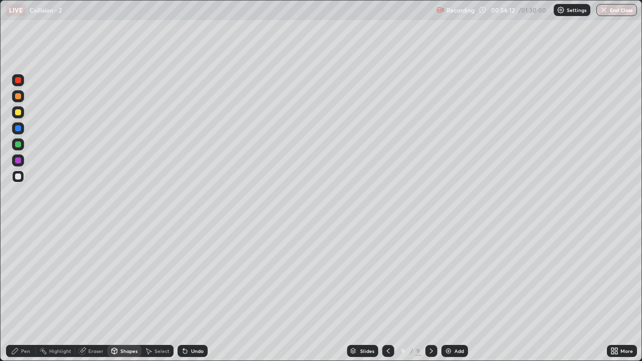
click at [128, 293] on div "Shapes" at bounding box center [124, 351] width 34 height 12
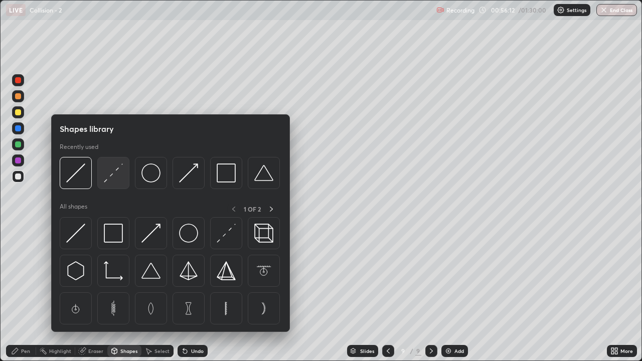
click at [109, 181] on img at bounding box center [113, 173] width 19 height 19
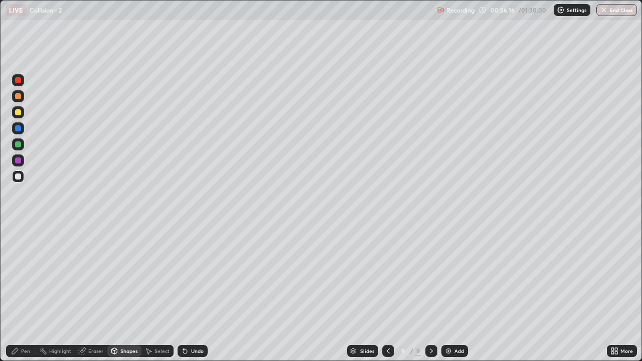
click at [26, 293] on div "Pen" at bounding box center [25, 351] width 9 height 5
click at [18, 147] on div at bounding box center [18, 144] width 6 height 6
click at [125, 293] on div "Shapes" at bounding box center [128, 351] width 17 height 5
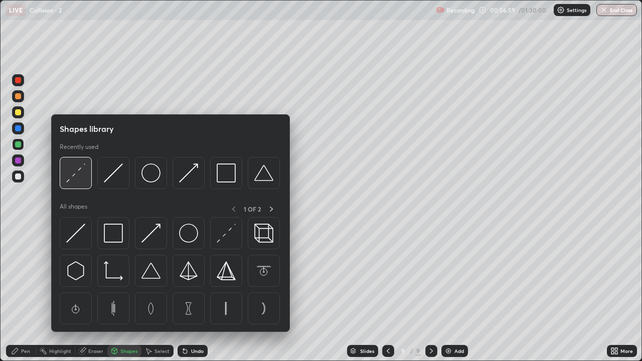
click at [74, 179] on img at bounding box center [75, 173] width 19 height 19
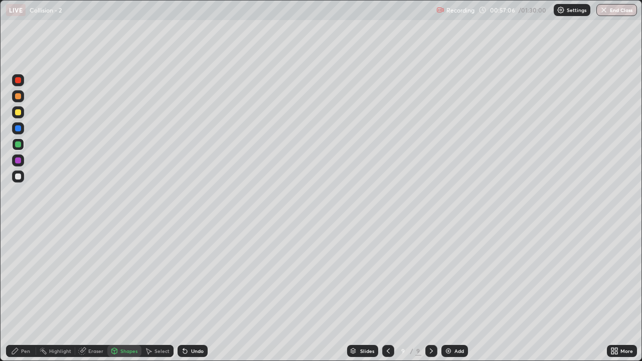
click at [22, 293] on div "Pen" at bounding box center [25, 351] width 9 height 5
click at [125, 293] on div "Shapes" at bounding box center [124, 351] width 34 height 12
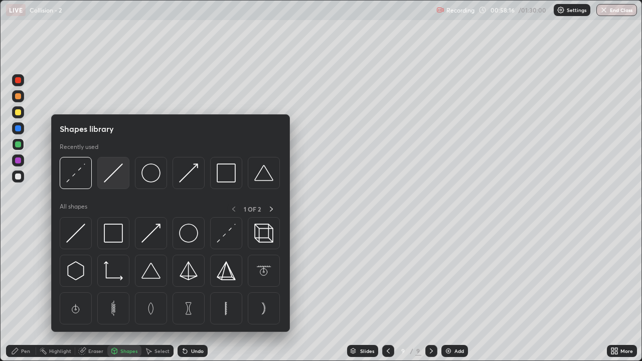
click at [112, 179] on img at bounding box center [113, 173] width 19 height 19
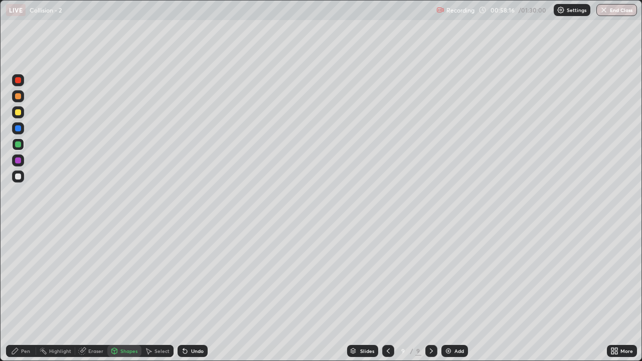
click at [18, 145] on div at bounding box center [18, 144] width 6 height 6
click at [129, 293] on div "Shapes" at bounding box center [124, 351] width 34 height 12
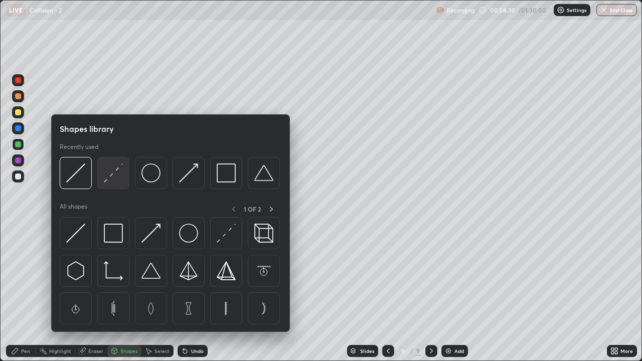
click at [112, 182] on img at bounding box center [113, 173] width 19 height 19
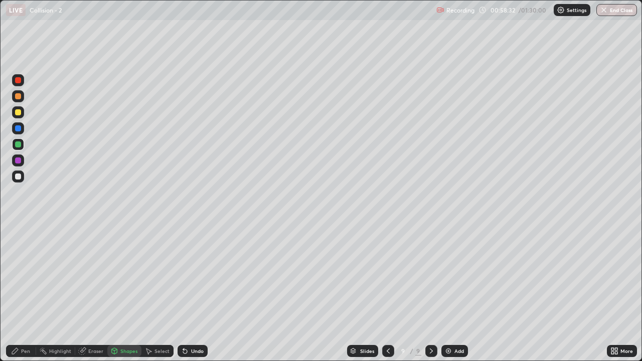
click at [21, 293] on div "Pen" at bounding box center [25, 351] width 9 height 5
click at [134, 293] on div "Shapes" at bounding box center [128, 351] width 17 height 5
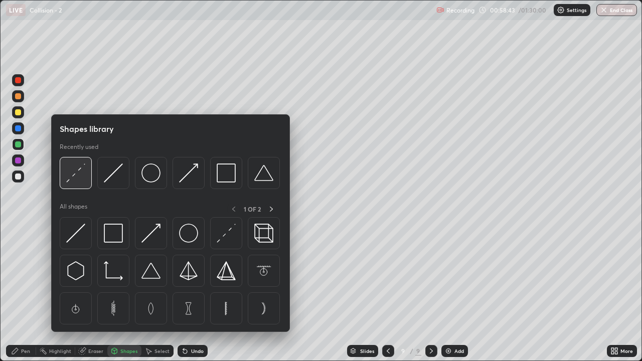
click at [85, 180] on div at bounding box center [76, 173] width 32 height 32
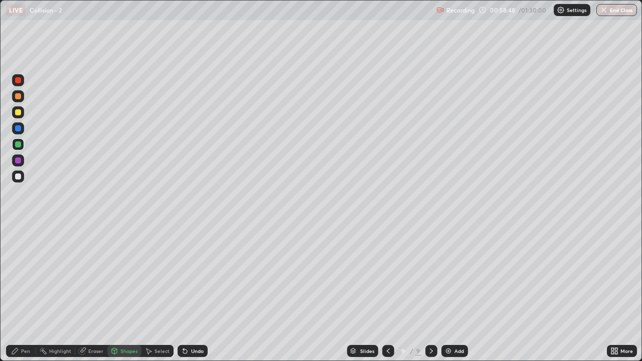
click at [21, 293] on div "Pen" at bounding box center [21, 351] width 30 height 12
click at [125, 293] on div "Shapes" at bounding box center [128, 351] width 17 height 5
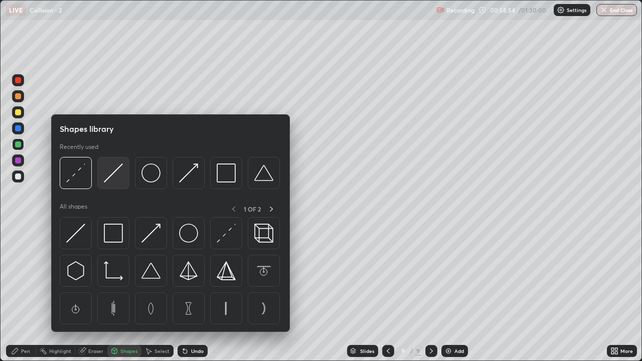
click at [114, 180] on img at bounding box center [113, 173] width 19 height 19
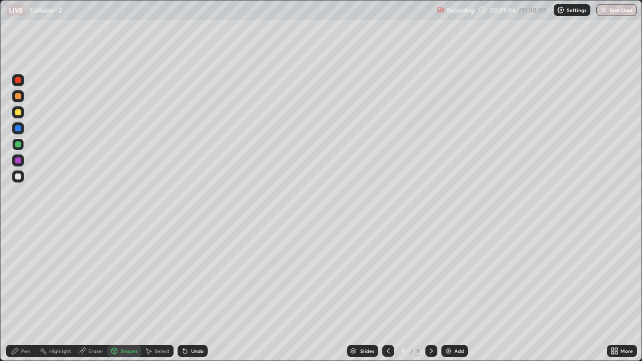
click at [126, 293] on div "Shapes" at bounding box center [128, 351] width 17 height 5
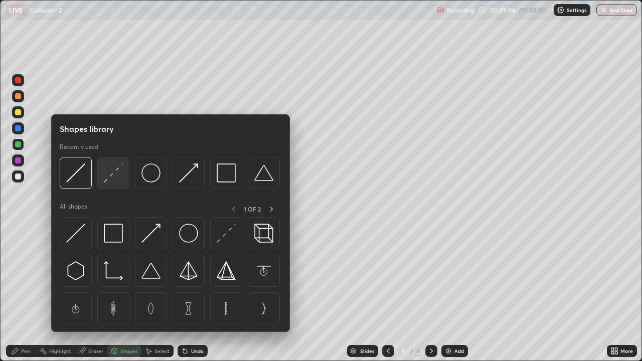
click at [110, 183] on img at bounding box center [113, 173] width 19 height 19
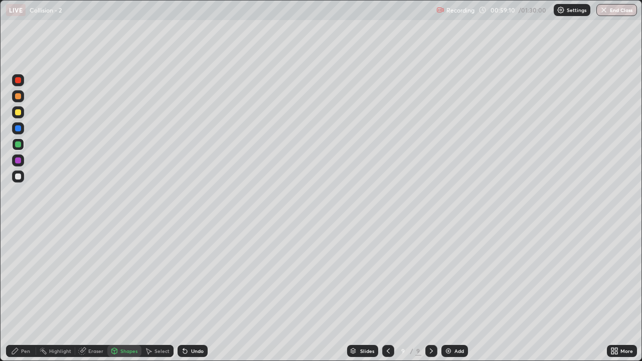
click at [26, 293] on div "Pen" at bounding box center [21, 351] width 30 height 12
click at [94, 293] on div "Eraser" at bounding box center [95, 351] width 15 height 5
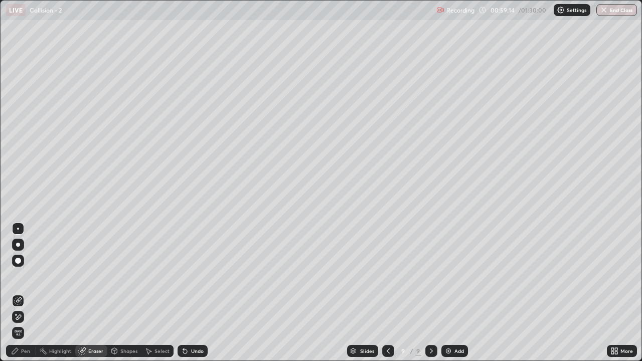
click at [125, 293] on div "Shapes" at bounding box center [128, 351] width 17 height 5
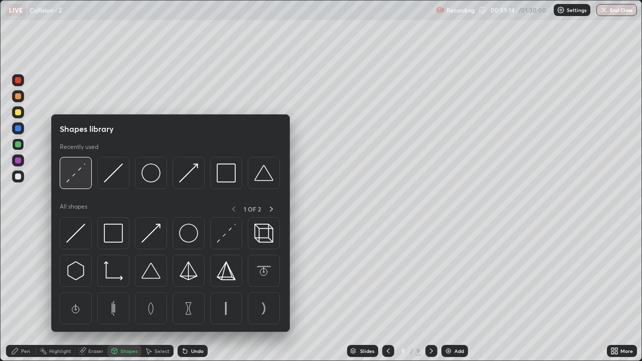
click at [78, 183] on div at bounding box center [76, 173] width 32 height 32
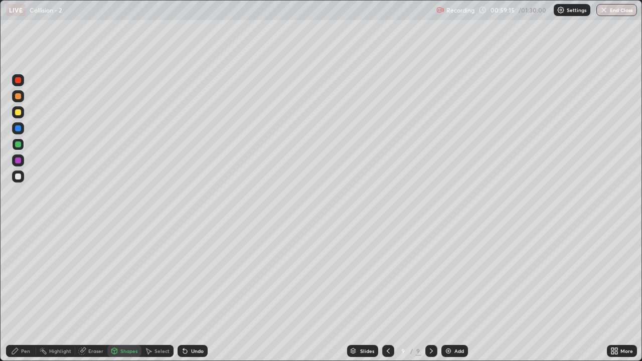
click at [126, 293] on div "Shapes" at bounding box center [128, 351] width 17 height 5
click at [21, 159] on div at bounding box center [18, 161] width 6 height 6
click at [124, 293] on div "Shapes" at bounding box center [124, 351] width 34 height 12
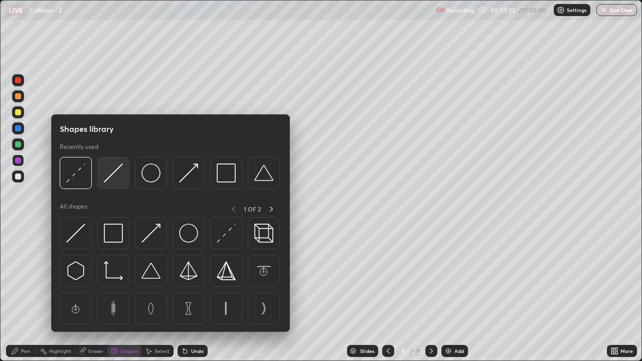
click at [106, 177] on img at bounding box center [113, 173] width 19 height 19
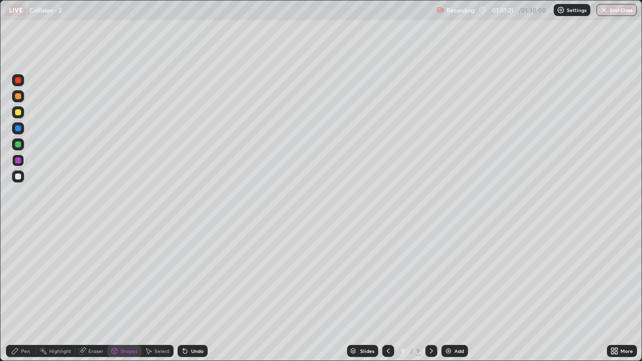
click at [446, 293] on img at bounding box center [449, 351] width 8 height 8
click at [22, 98] on div at bounding box center [18, 96] width 12 height 12
click at [28, 293] on div "Pen" at bounding box center [25, 351] width 9 height 5
click at [389, 293] on icon at bounding box center [388, 351] width 8 height 8
click at [430, 293] on icon at bounding box center [431, 351] width 3 height 5
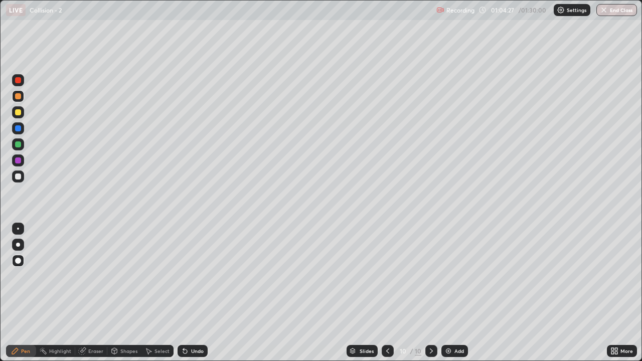
click at [431, 293] on icon at bounding box center [432, 351] width 8 height 8
click at [453, 293] on div "Add" at bounding box center [455, 351] width 27 height 12
click at [16, 113] on div at bounding box center [18, 112] width 6 height 6
click at [16, 176] on div at bounding box center [18, 177] width 6 height 6
click at [449, 293] on img at bounding box center [449, 351] width 8 height 8
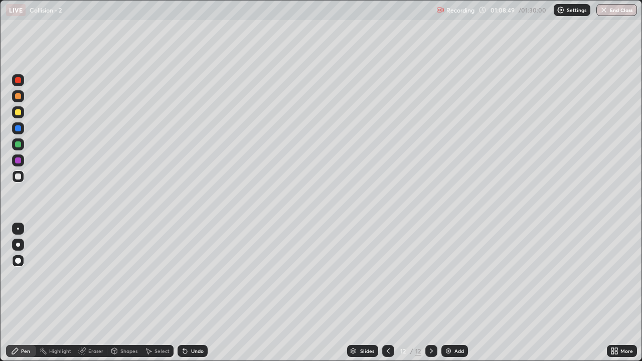
click at [19, 110] on div at bounding box center [18, 112] width 6 height 6
click at [18, 144] on div at bounding box center [18, 144] width 6 height 6
click at [19, 179] on div at bounding box center [18, 177] width 6 height 6
click at [16, 115] on div at bounding box center [18, 112] width 6 height 6
click at [86, 293] on div "Eraser" at bounding box center [91, 351] width 32 height 12
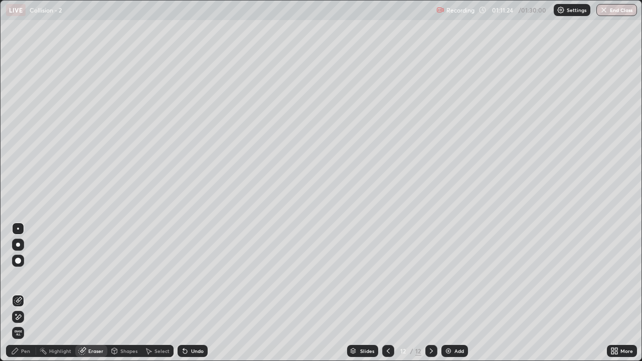
click at [23, 293] on div "Pen" at bounding box center [21, 351] width 30 height 12
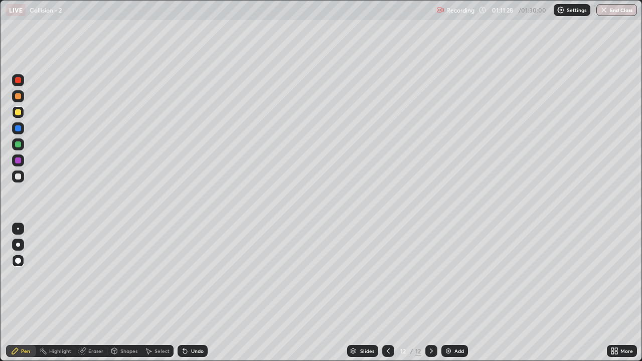
click at [101, 293] on div "Eraser" at bounding box center [95, 351] width 15 height 5
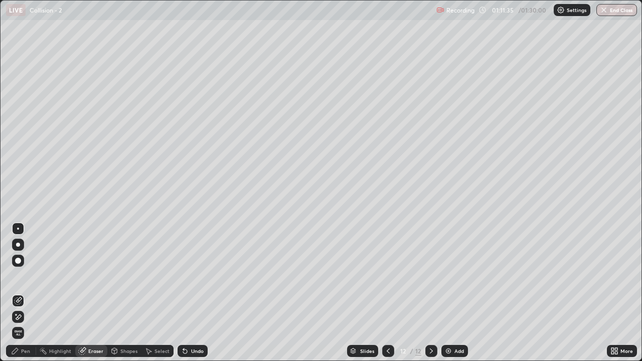
click at [23, 293] on div "Pen" at bounding box center [25, 351] width 9 height 5
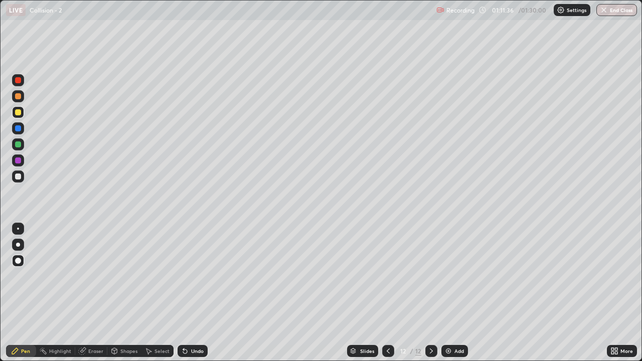
click at [19, 162] on div at bounding box center [18, 161] width 6 height 6
click at [450, 293] on img at bounding box center [449, 351] width 8 height 8
click at [20, 112] on div at bounding box center [18, 112] width 6 height 6
click at [18, 179] on div at bounding box center [18, 177] width 6 height 6
click at [17, 97] on div at bounding box center [18, 96] width 6 height 6
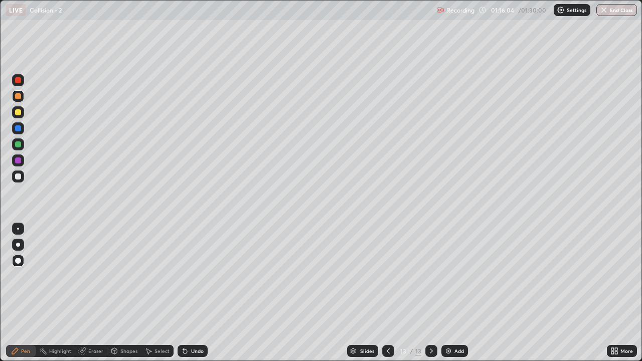
click at [126, 293] on div "Shapes" at bounding box center [128, 351] width 17 height 5
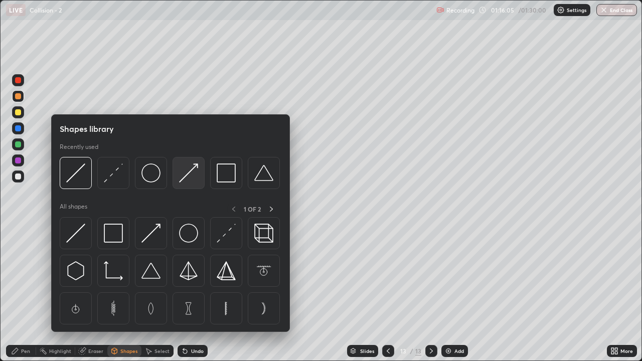
click at [190, 173] on img at bounding box center [188, 173] width 19 height 19
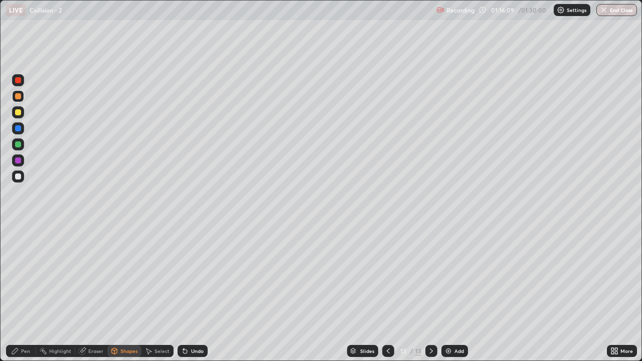
click at [30, 293] on div "Pen" at bounding box center [25, 351] width 9 height 5
click at [18, 147] on div at bounding box center [18, 144] width 6 height 6
click at [451, 293] on img at bounding box center [449, 351] width 8 height 8
click at [20, 110] on div at bounding box center [18, 112] width 6 height 6
click at [127, 293] on div "Shapes" at bounding box center [128, 351] width 17 height 5
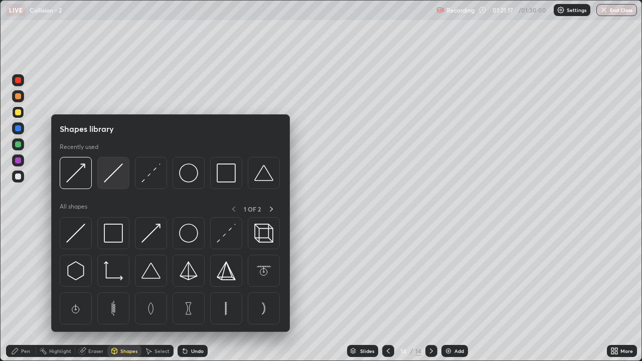
click at [115, 183] on div at bounding box center [113, 173] width 32 height 32
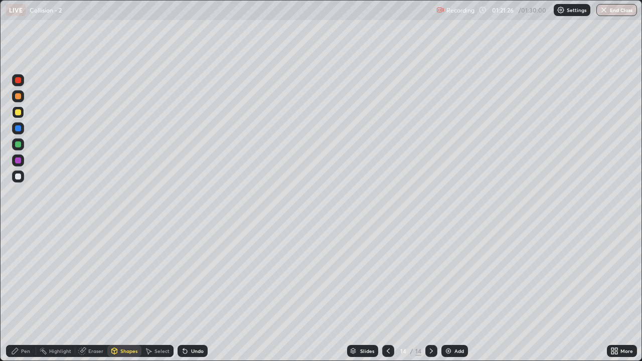
click at [29, 293] on div "Pen" at bounding box center [25, 351] width 9 height 5
click at [127, 293] on div "Shapes" at bounding box center [128, 351] width 17 height 5
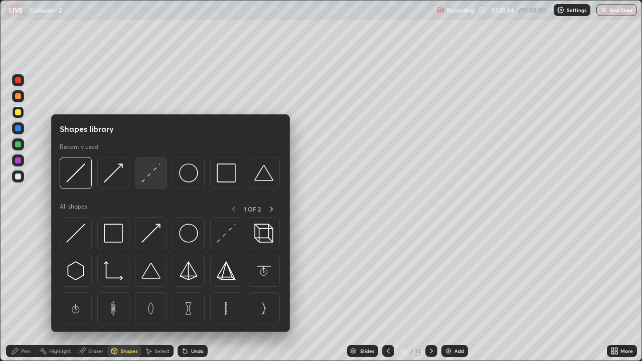
click at [152, 176] on img at bounding box center [150, 173] width 19 height 19
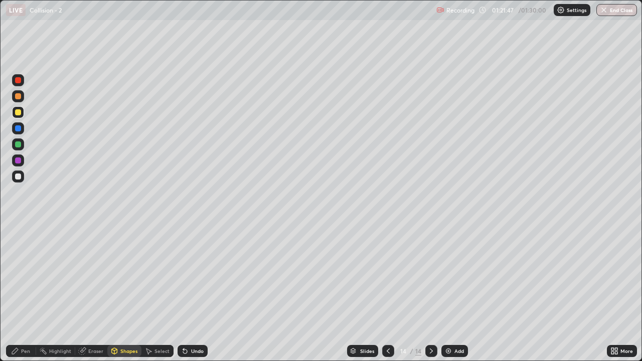
click at [29, 293] on div "Pen" at bounding box center [21, 351] width 30 height 12
click at [21, 178] on div at bounding box center [18, 177] width 6 height 6
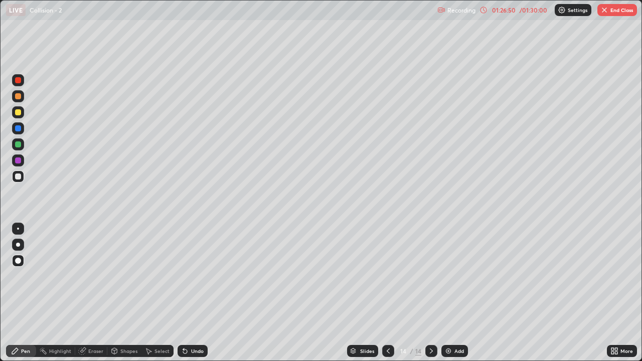
click at [450, 293] on div "Add" at bounding box center [455, 351] width 27 height 12
click at [127, 293] on div "Shapes" at bounding box center [124, 351] width 34 height 12
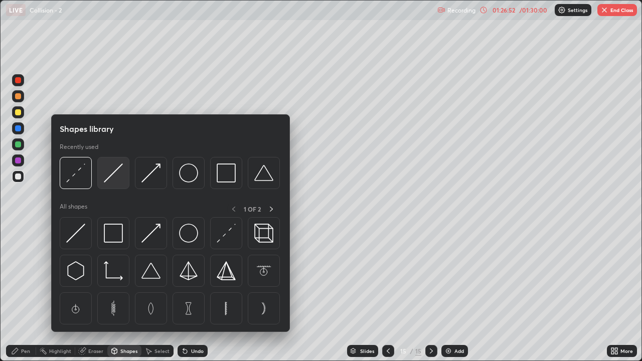
click at [117, 176] on img at bounding box center [113, 173] width 19 height 19
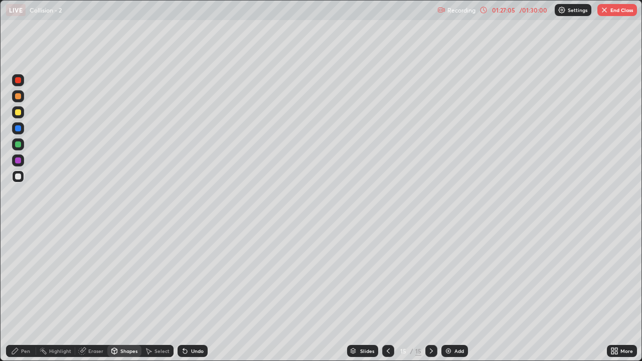
click at [129, 293] on div "Shapes" at bounding box center [128, 351] width 17 height 5
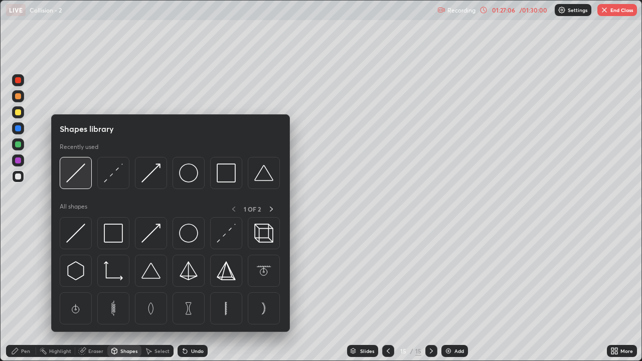
click at [86, 174] on div at bounding box center [76, 173] width 32 height 32
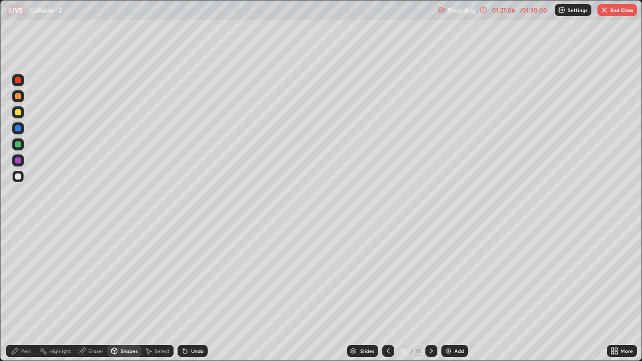
click at [19, 114] on div at bounding box center [18, 112] width 6 height 6
click at [24, 293] on div "Pen" at bounding box center [25, 351] width 9 height 5
click at [128, 293] on div "Shapes" at bounding box center [124, 351] width 34 height 12
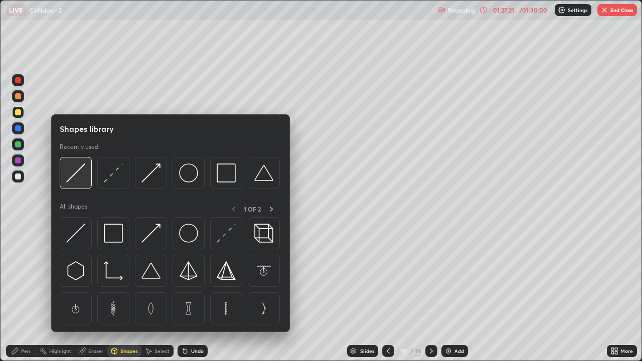
click at [79, 178] on img at bounding box center [75, 173] width 19 height 19
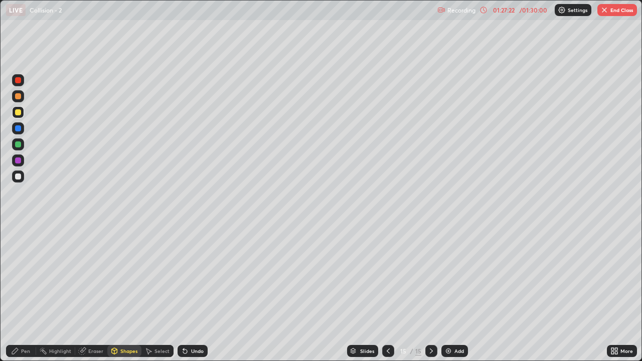
click at [19, 182] on div at bounding box center [18, 177] width 12 height 12
click at [127, 293] on div "Shapes" at bounding box center [124, 351] width 34 height 12
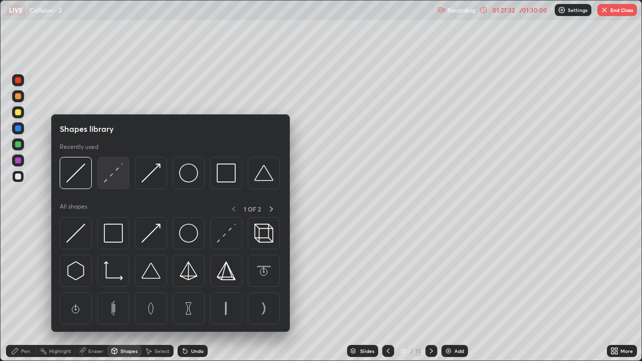
click at [118, 179] on img at bounding box center [113, 173] width 19 height 19
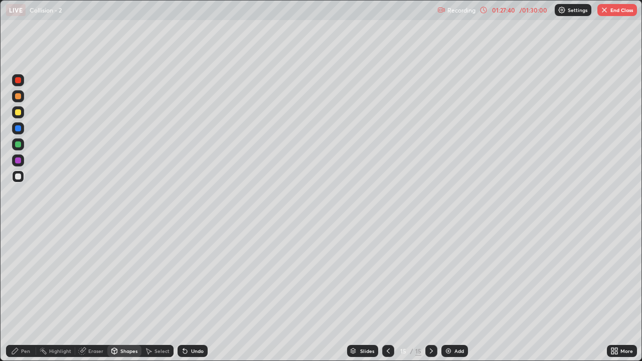
click at [26, 293] on div "Pen" at bounding box center [25, 351] width 9 height 5
click at [124, 293] on div "Shapes" at bounding box center [128, 351] width 17 height 5
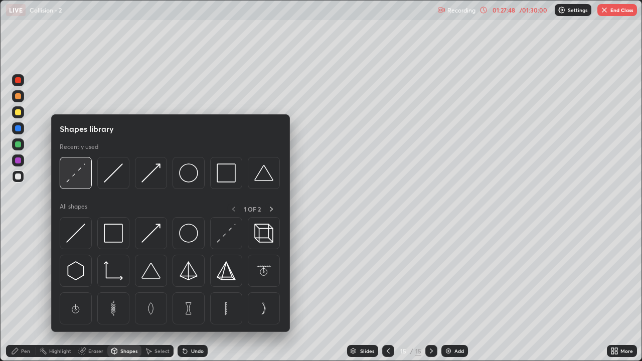
click at [80, 181] on img at bounding box center [75, 173] width 19 height 19
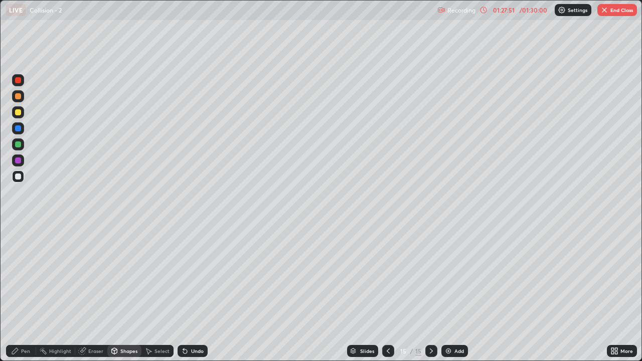
click at [20, 145] on div at bounding box center [18, 144] width 6 height 6
click at [20, 293] on div "Pen" at bounding box center [21, 351] width 30 height 12
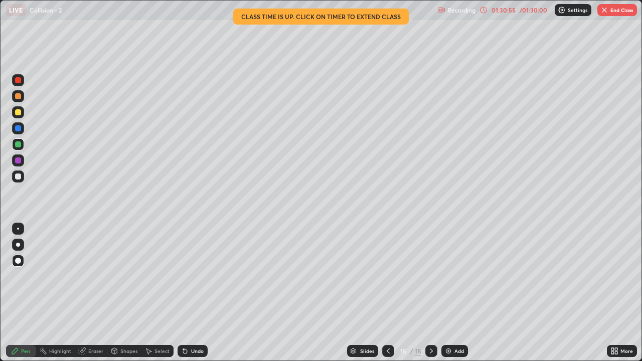
click at [97, 293] on div "Eraser" at bounding box center [95, 351] width 15 height 5
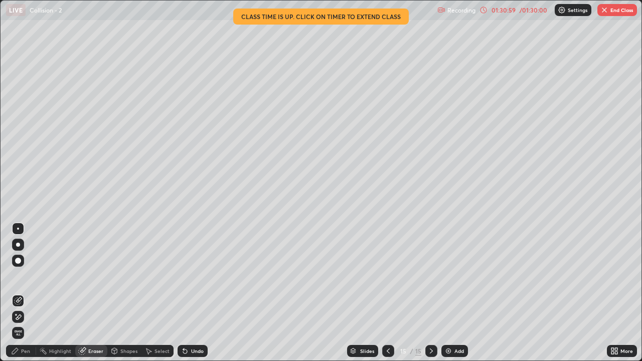
click at [27, 293] on div "Pen" at bounding box center [25, 351] width 9 height 5
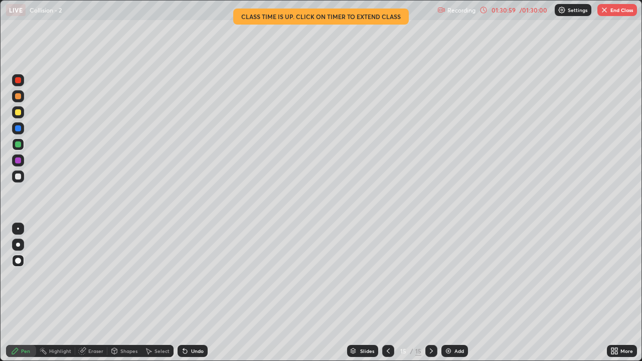
click at [15, 177] on div at bounding box center [18, 177] width 6 height 6
click at [613, 12] on button "End Class" at bounding box center [618, 10] width 40 height 12
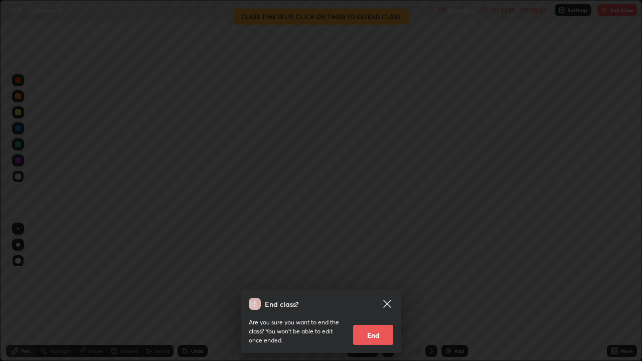
click at [381, 293] on button "End" at bounding box center [373, 335] width 40 height 20
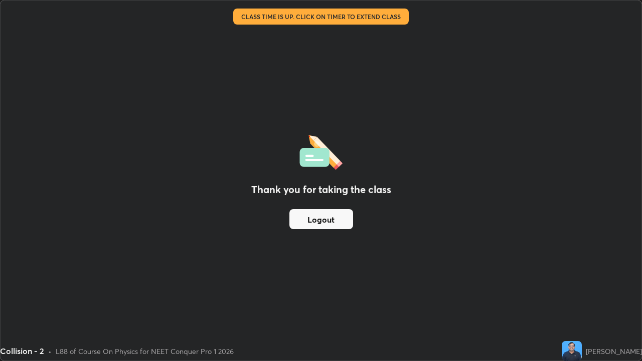
click at [344, 221] on button "Logout" at bounding box center [322, 219] width 64 height 20
